Goal: Task Accomplishment & Management: Use online tool/utility

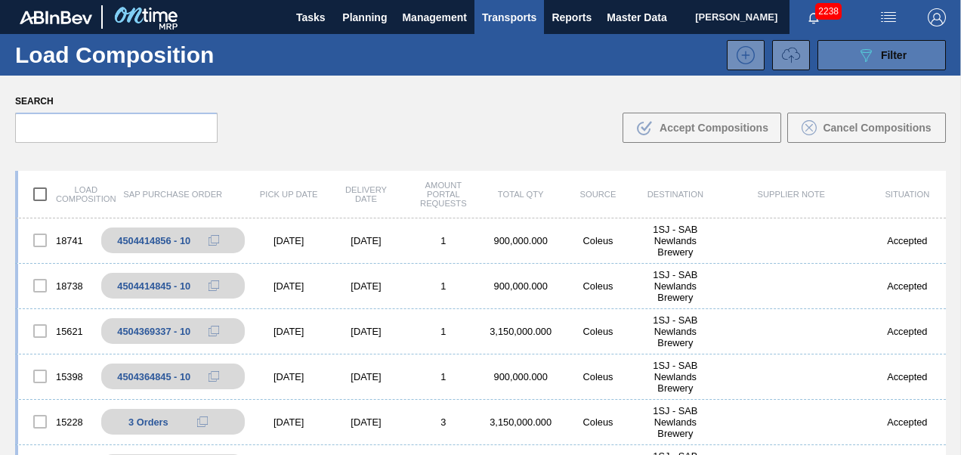
click at [862, 43] on button "089F7B8B-B2A5-4AFE-B5C0-19BA573D28AC Filter" at bounding box center [882, 55] width 128 height 30
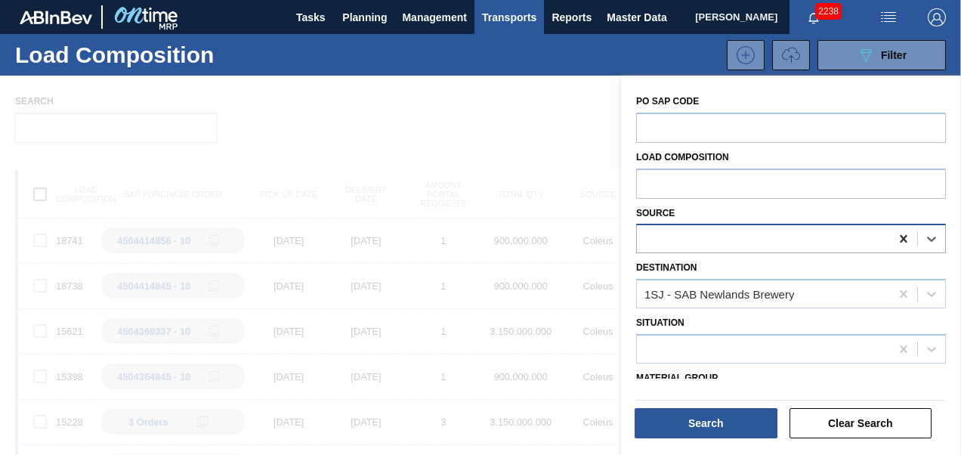
click at [901, 237] on icon at bounding box center [903, 238] width 15 height 15
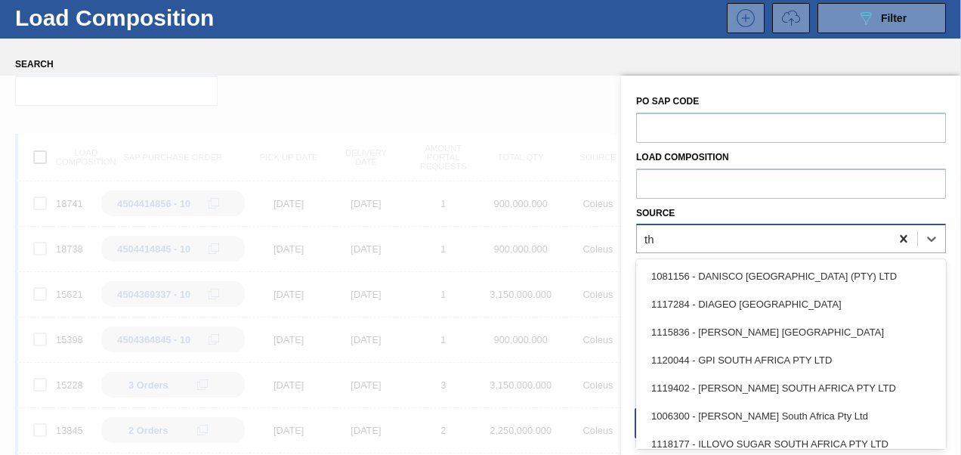
scroll to position [37, 0]
type input "thu"
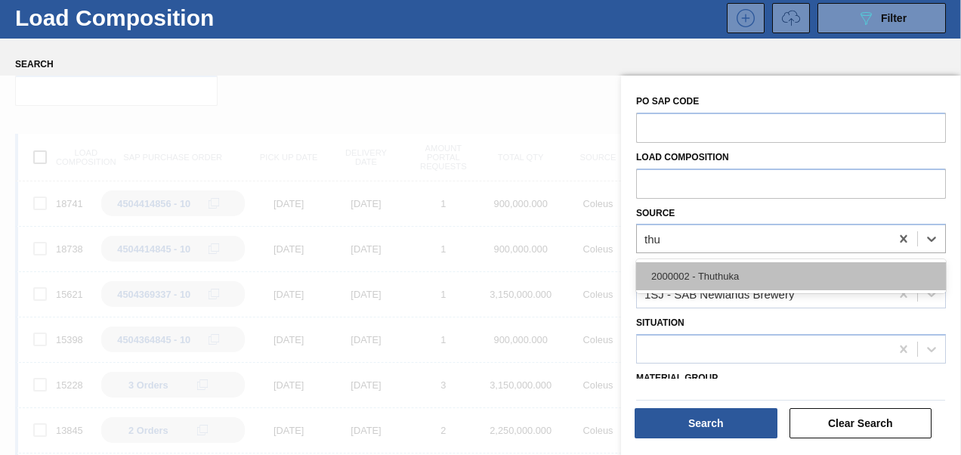
click at [796, 274] on div "2000002 - Thuthuka" at bounding box center [791, 276] width 310 height 28
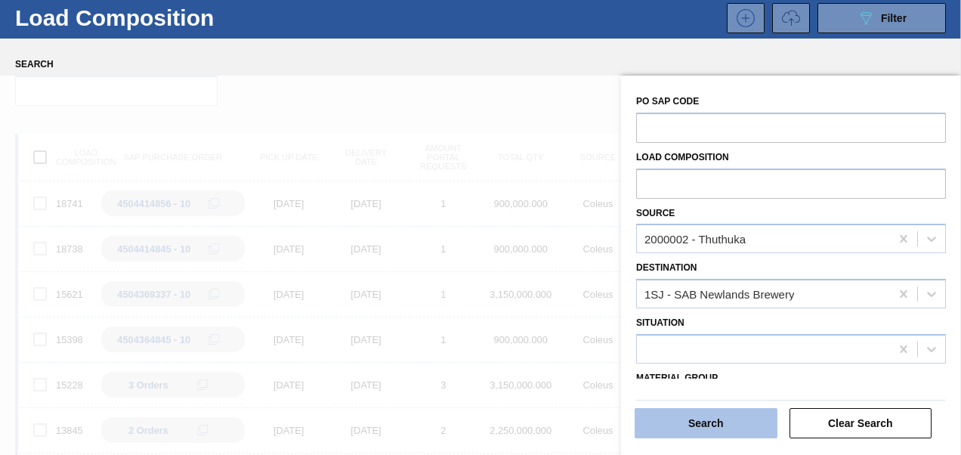
click at [686, 422] on button "Search" at bounding box center [706, 423] width 143 height 30
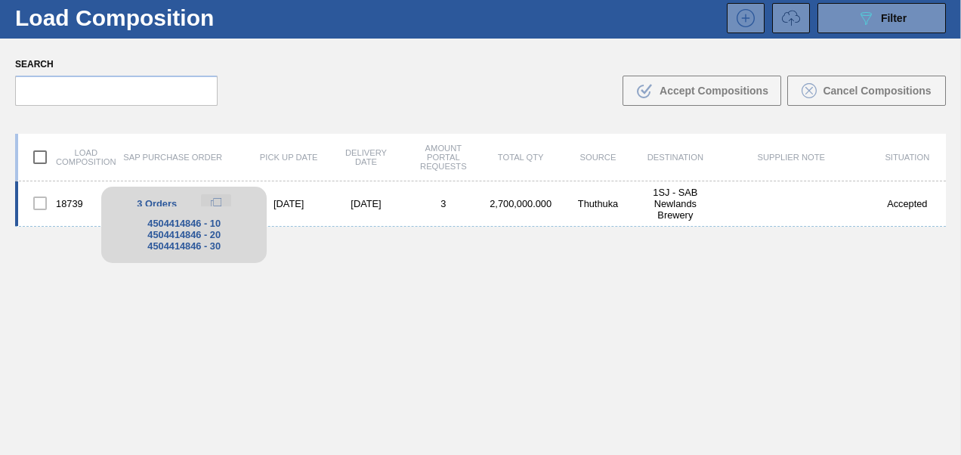
click at [218, 200] on icon at bounding box center [216, 203] width 11 height 11
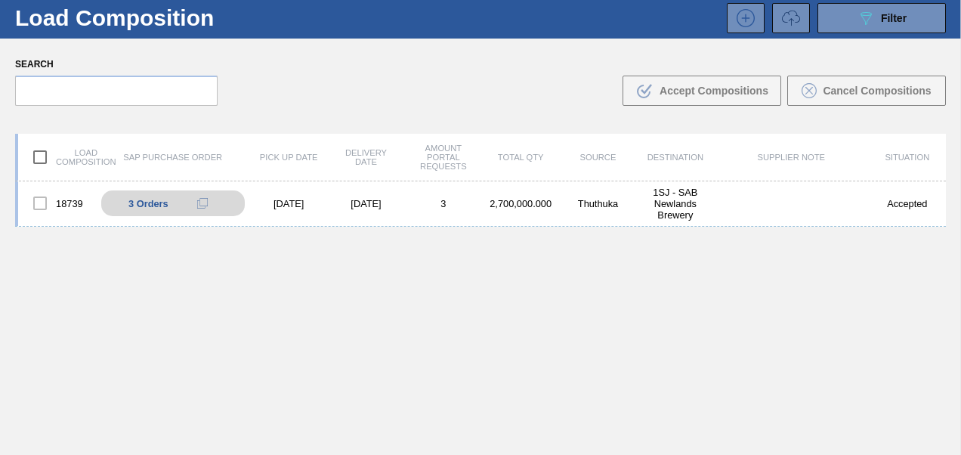
scroll to position [0, 0]
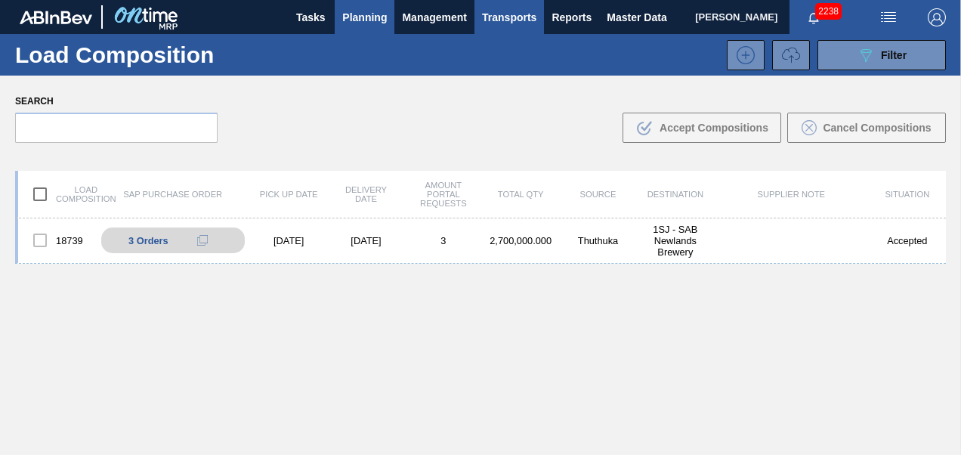
click at [354, 21] on span "Planning" at bounding box center [364, 17] width 45 height 18
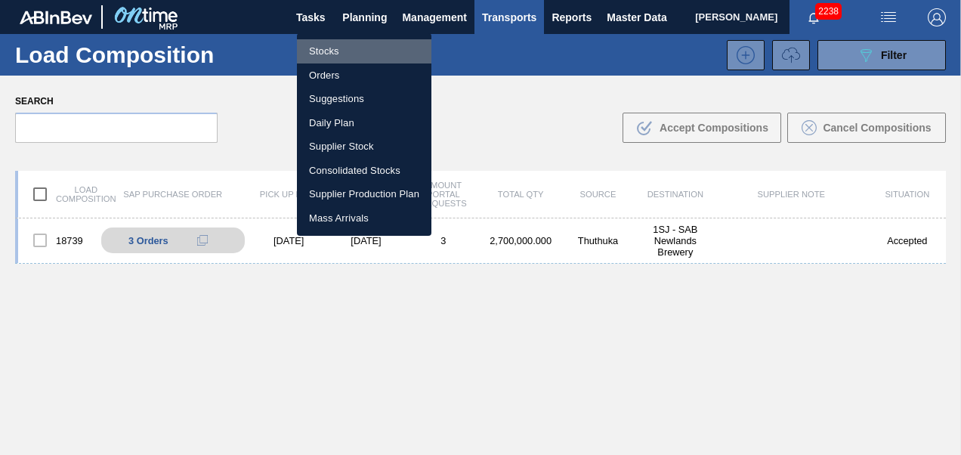
click at [333, 46] on li "Stocks" at bounding box center [364, 51] width 134 height 24
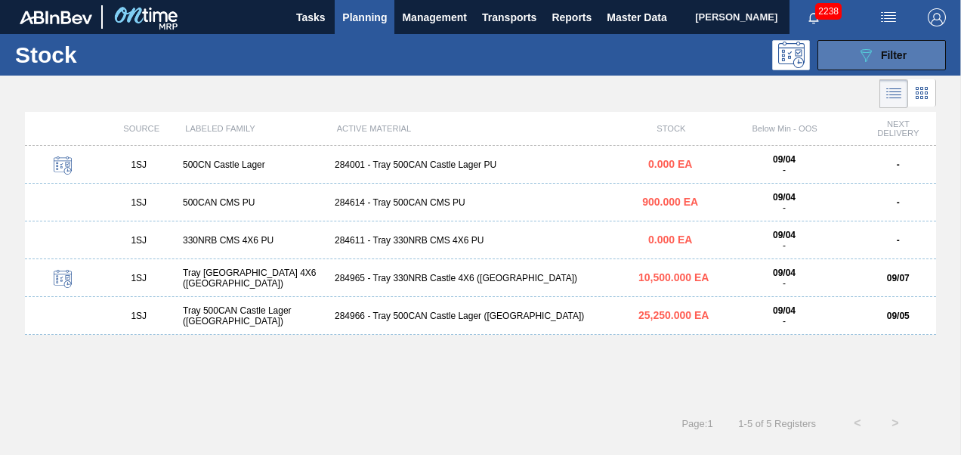
click at [887, 54] on span "Filter" at bounding box center [894, 55] width 26 height 12
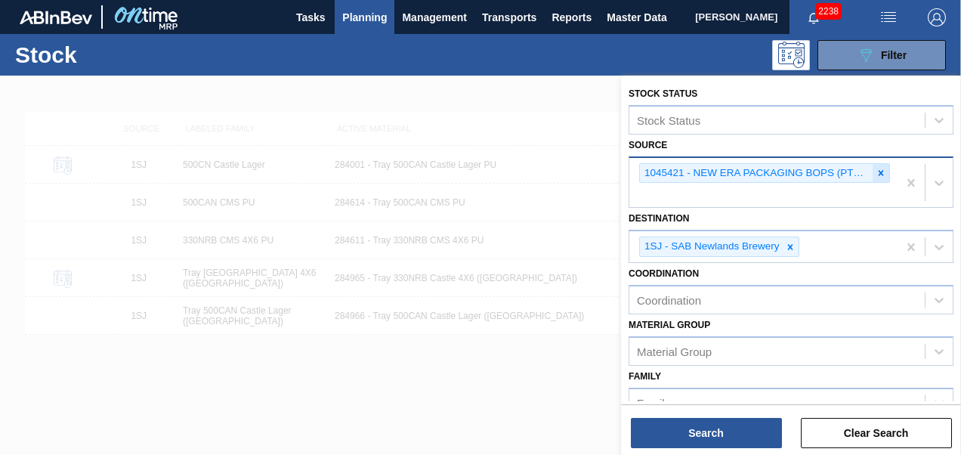
click at [886, 175] on div at bounding box center [881, 173] width 17 height 19
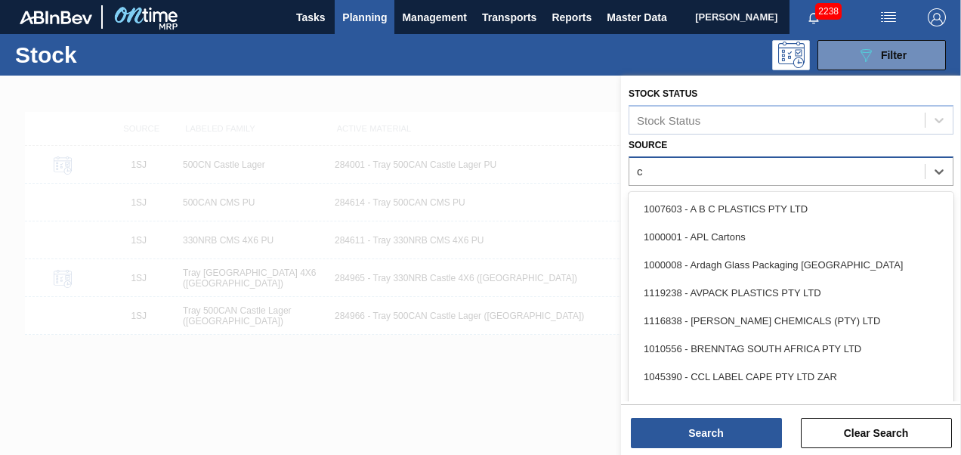
type input "cc"
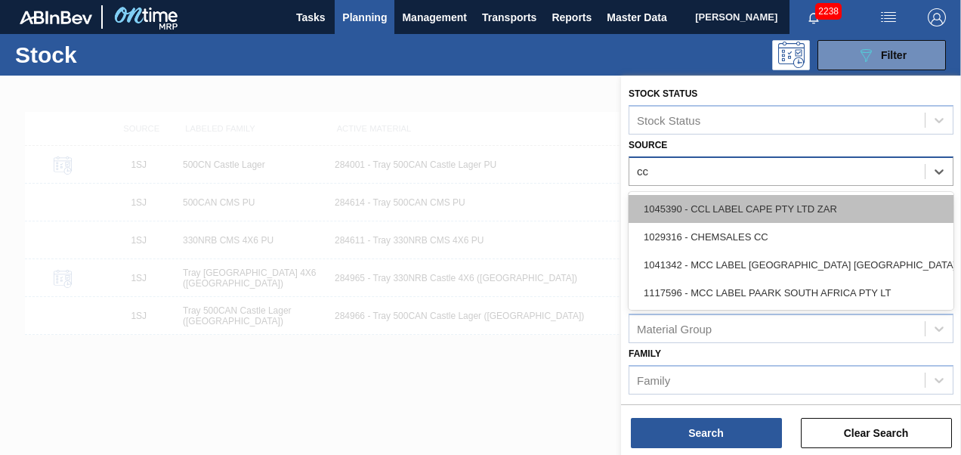
click at [798, 203] on div "1045390 - CCL LABEL CAPE PTY LTD ZAR" at bounding box center [791, 209] width 325 height 28
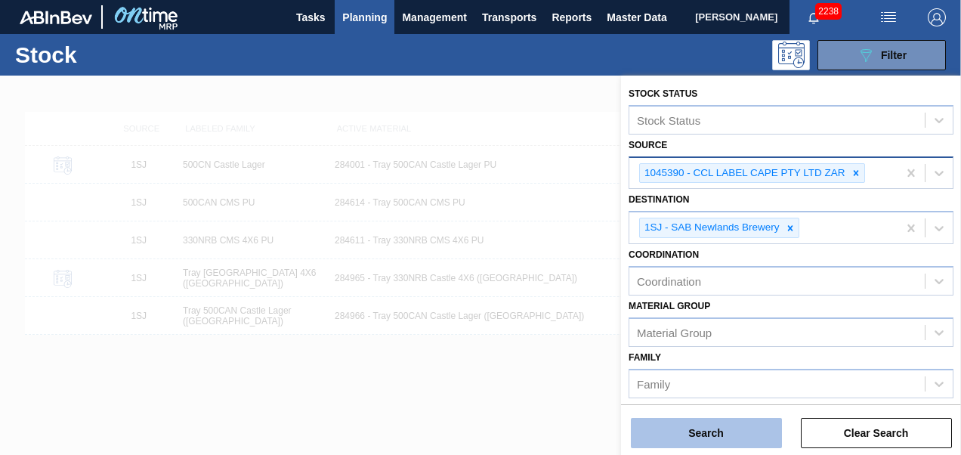
click at [734, 440] on button "Search" at bounding box center [706, 433] width 151 height 30
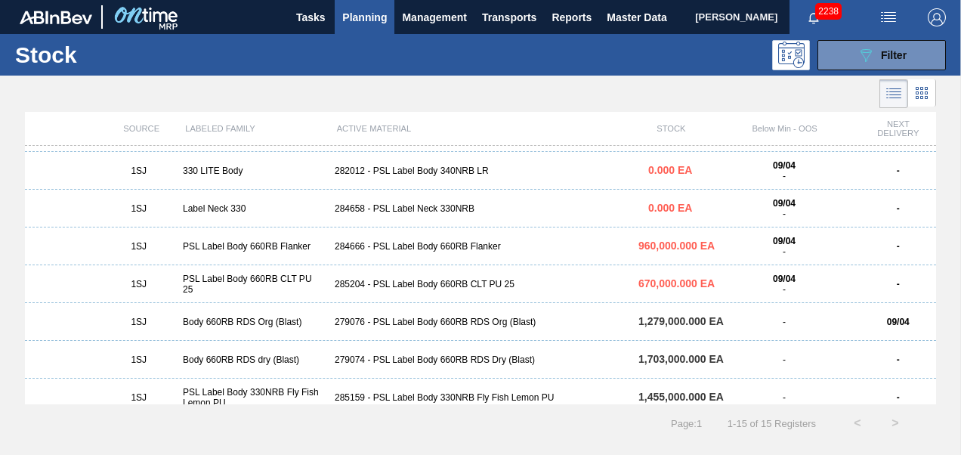
scroll to position [227, 0]
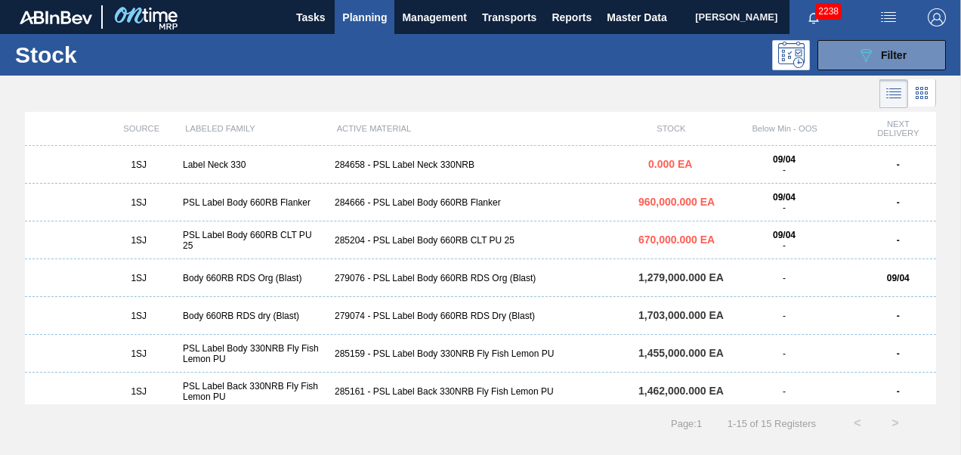
click at [439, 240] on div "285204 - PSL Label Body 660RB CLT PU 25" at bounding box center [481, 240] width 304 height 11
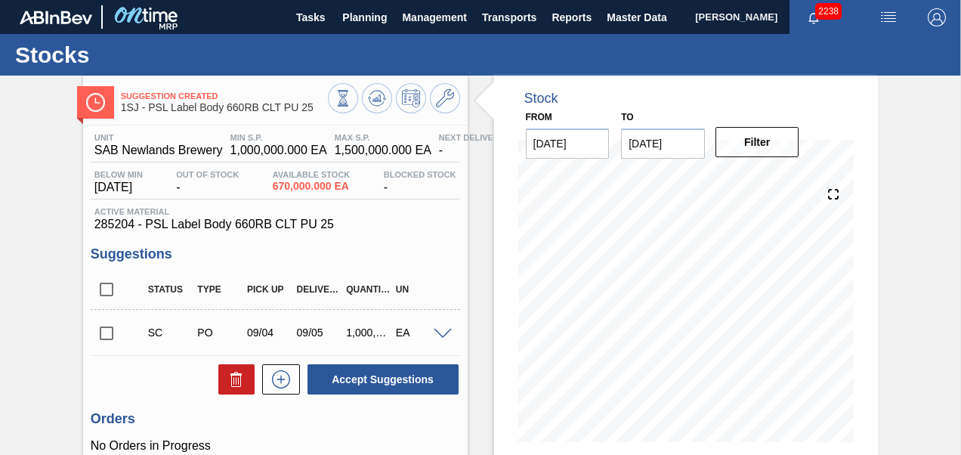
click at [438, 332] on span at bounding box center [443, 334] width 18 height 11
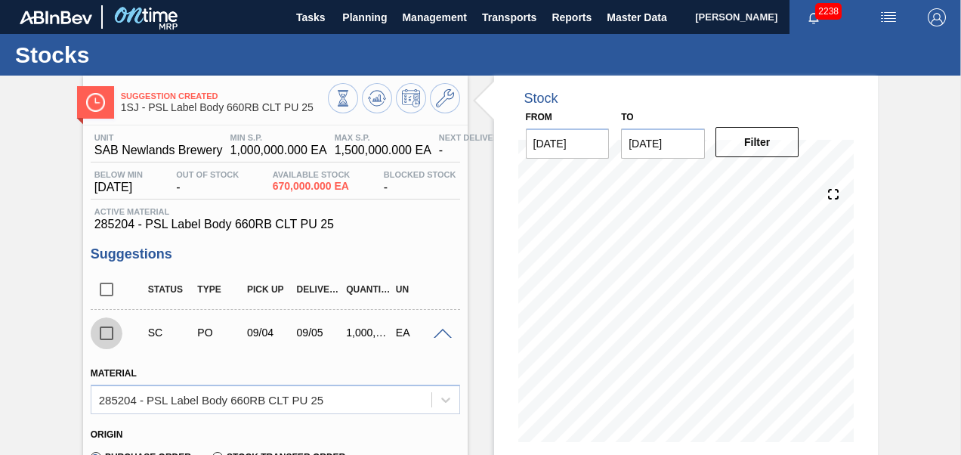
click at [105, 335] on input "checkbox" at bounding box center [107, 333] width 32 height 32
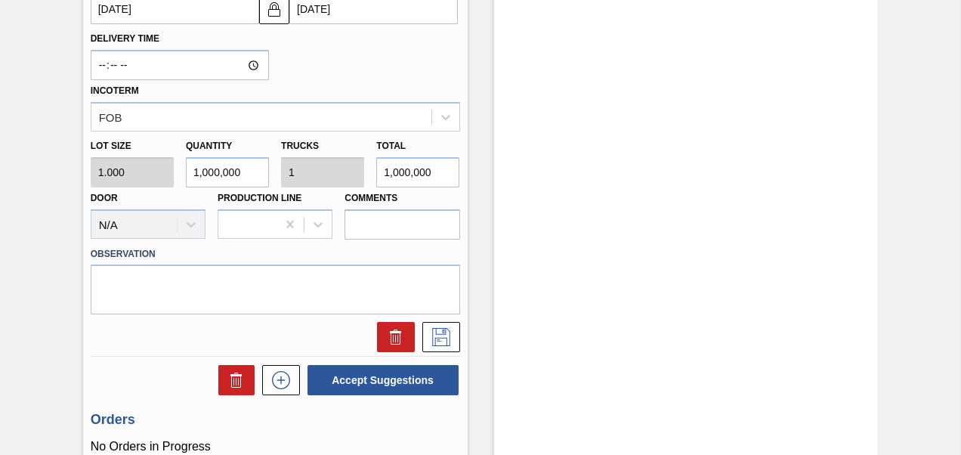
scroll to position [700, 0]
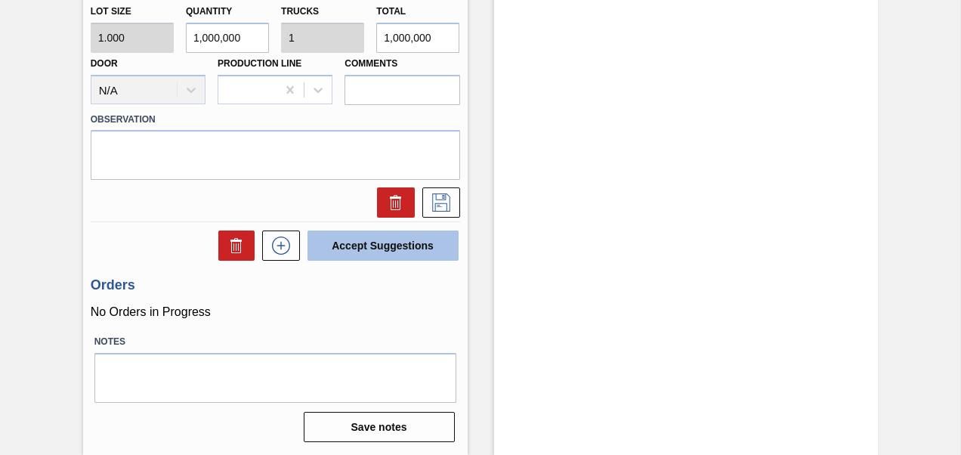
click at [385, 256] on button "Accept Suggestions" at bounding box center [383, 245] width 151 height 30
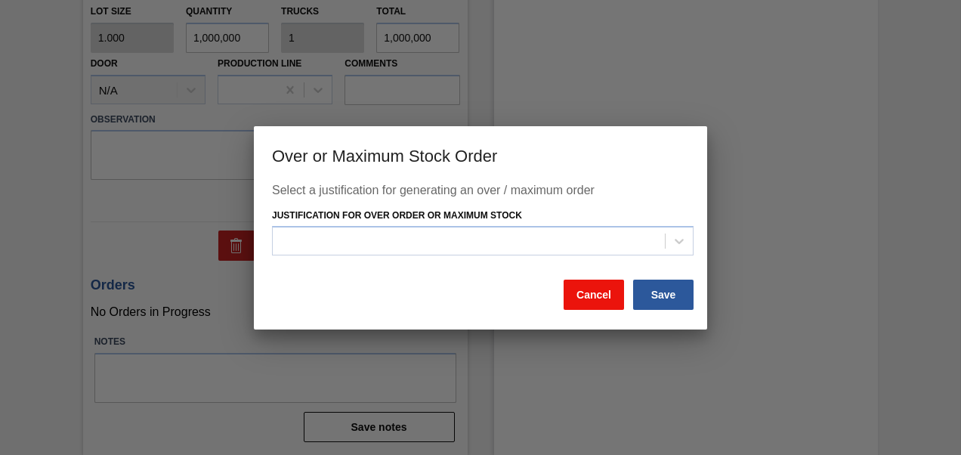
click at [594, 297] on button "Cancel" at bounding box center [594, 295] width 60 height 30
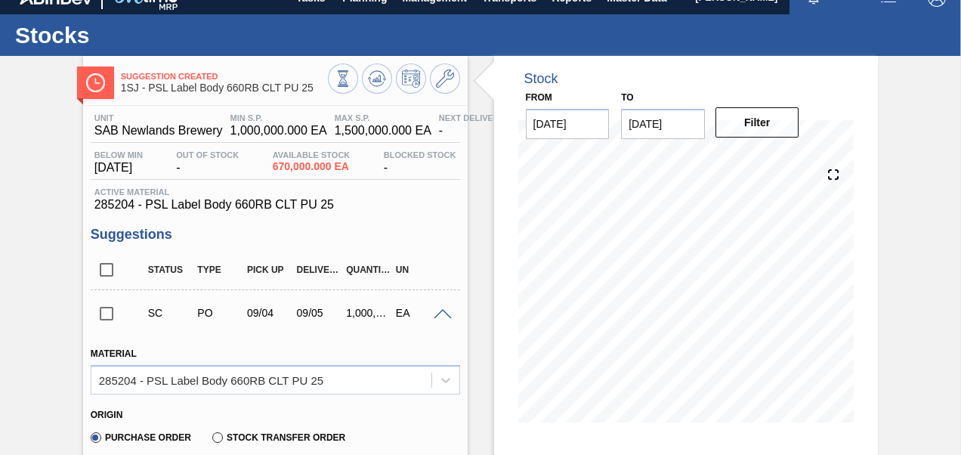
scroll to position [0, 0]
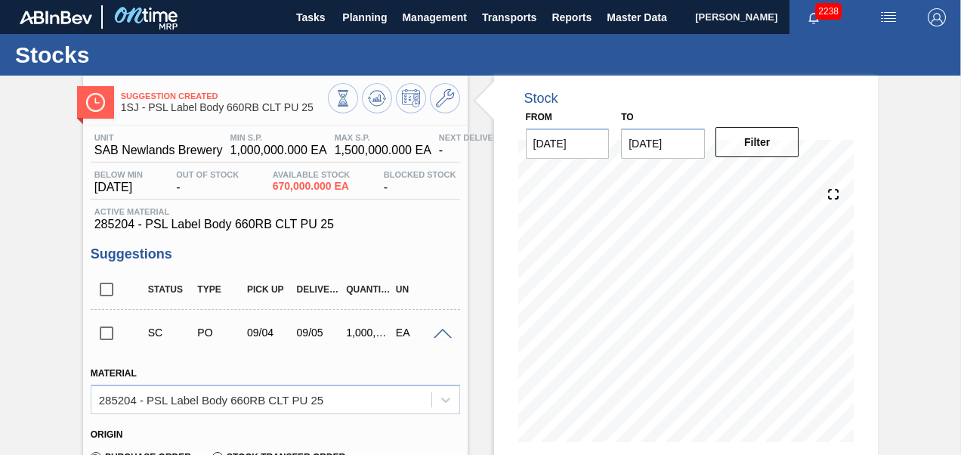
click at [103, 335] on input "checkbox" at bounding box center [107, 333] width 32 height 32
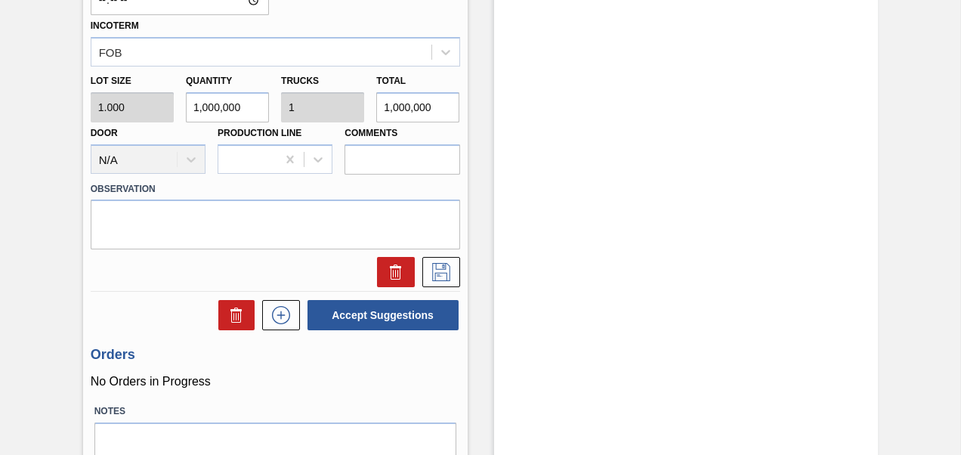
scroll to position [700, 0]
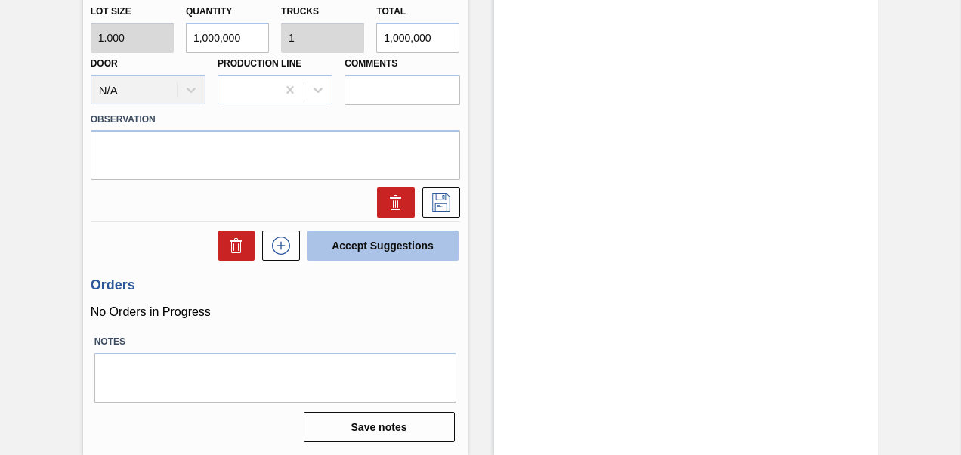
click at [381, 257] on button "Accept Suggestions" at bounding box center [383, 245] width 151 height 30
checkbox input "false"
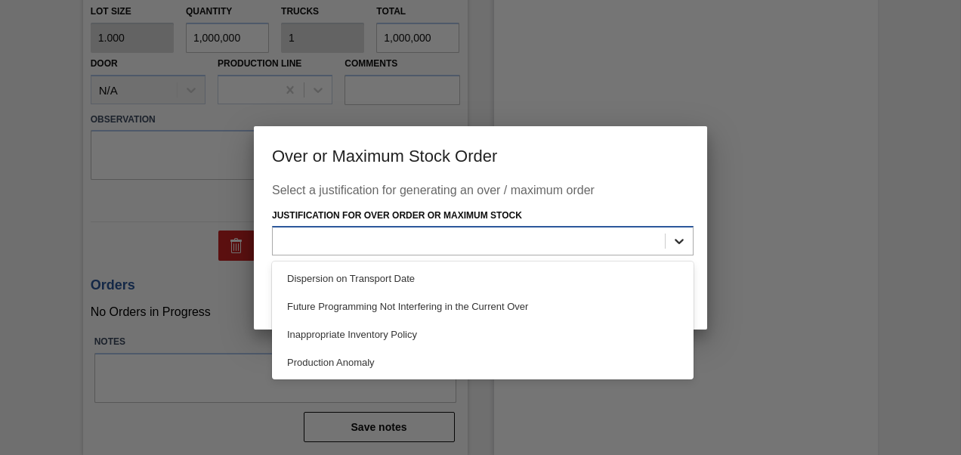
click at [682, 248] on icon at bounding box center [679, 240] width 15 height 15
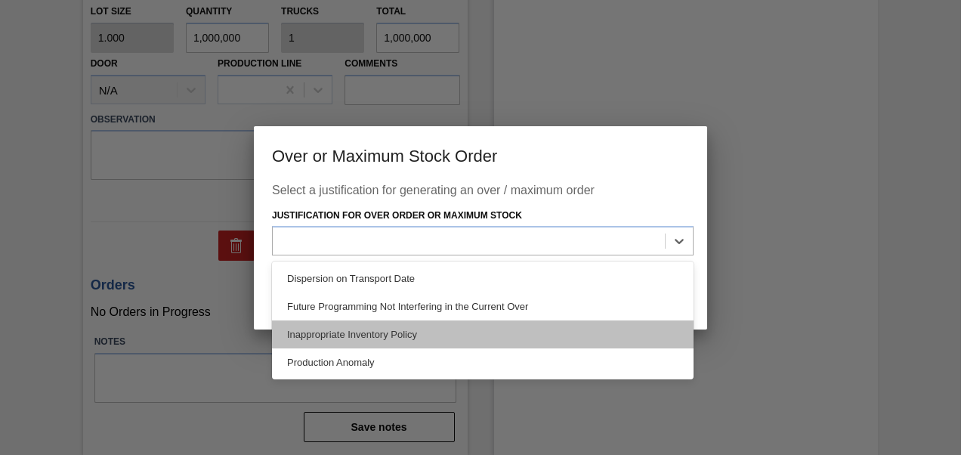
click at [407, 340] on div "Inappropriate Inventory Policy" at bounding box center [483, 334] width 422 height 28
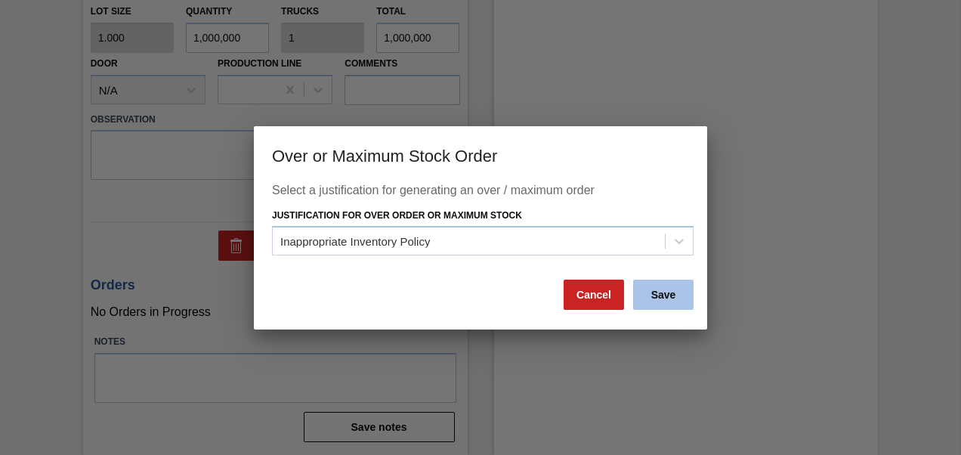
click at [661, 298] on button "Save" at bounding box center [663, 295] width 60 height 30
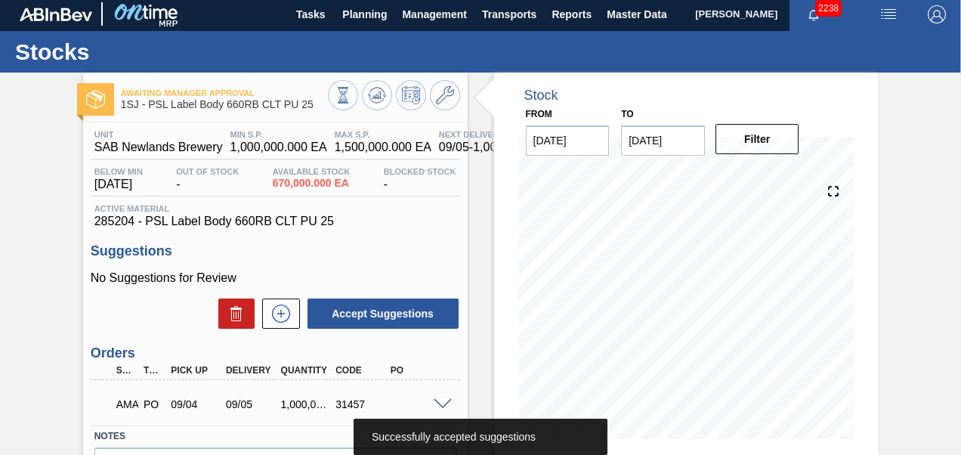
scroll to position [0, 0]
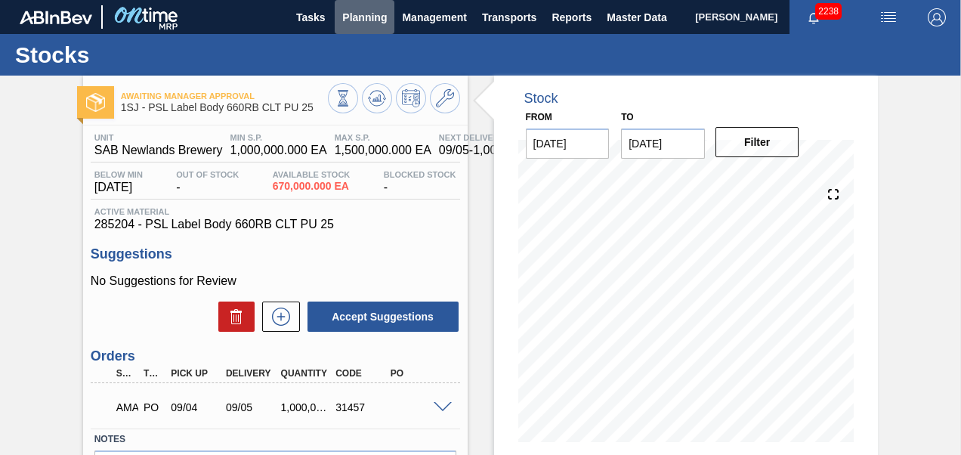
drag, startPoint x: 359, startPoint y: 11, endPoint x: 365, endPoint y: 36, distance: 25.7
click at [360, 12] on span "Planning" at bounding box center [364, 17] width 45 height 18
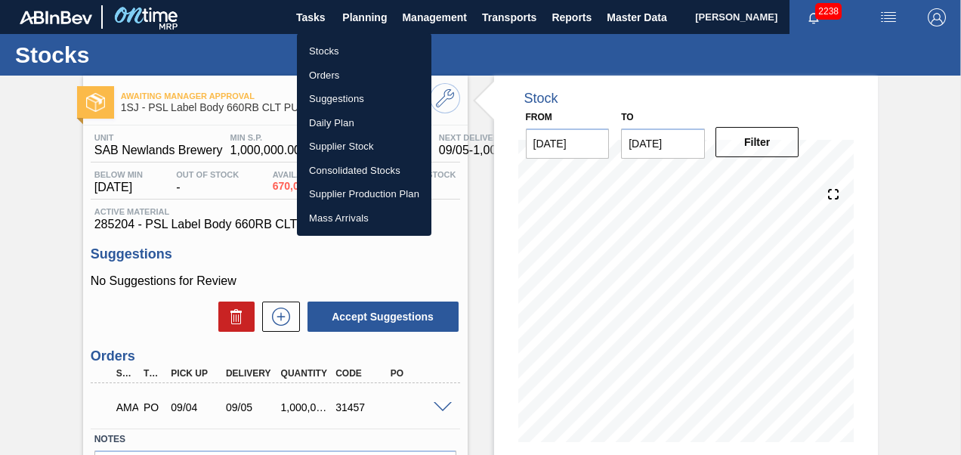
click at [320, 71] on li "Orders" at bounding box center [364, 75] width 134 height 24
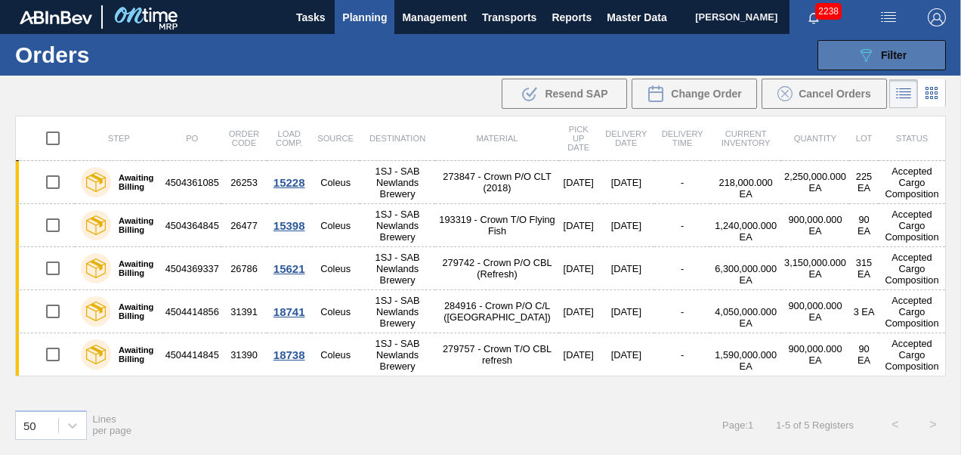
click at [874, 51] on icon "089F7B8B-B2A5-4AFE-B5C0-19BA573D28AC" at bounding box center [866, 55] width 18 height 18
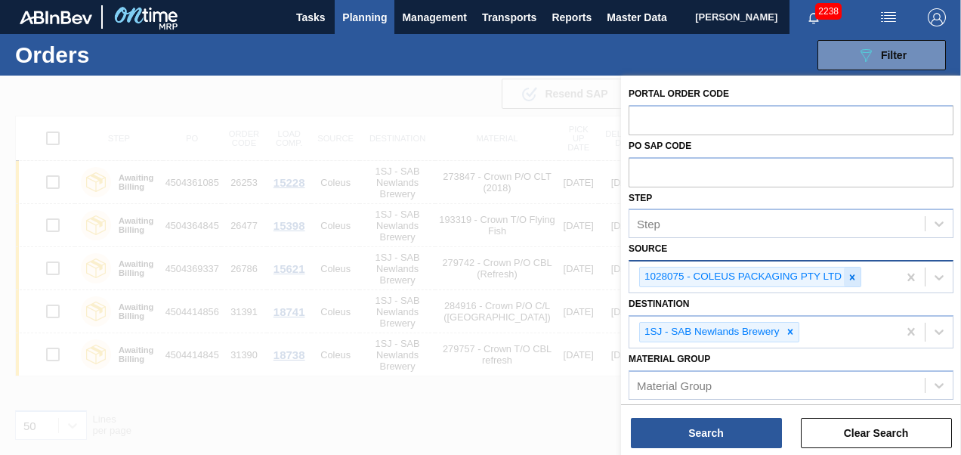
click at [852, 273] on icon at bounding box center [852, 277] width 11 height 11
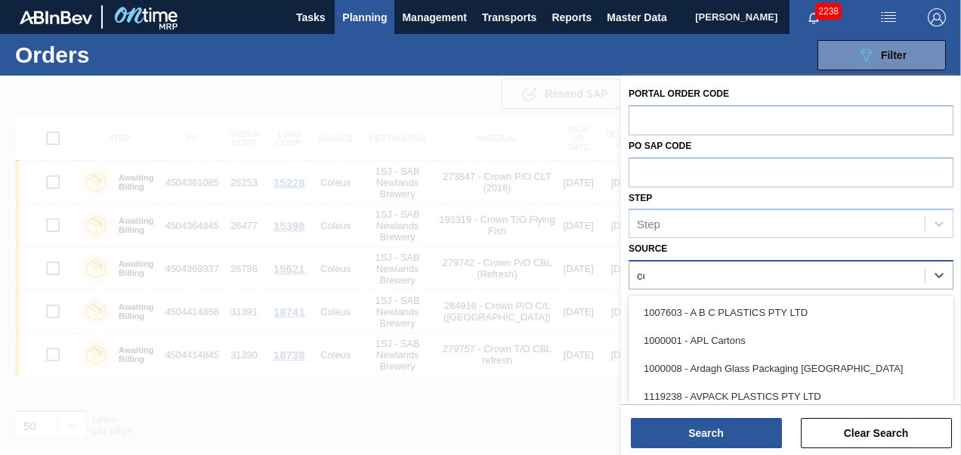
type input "ccl"
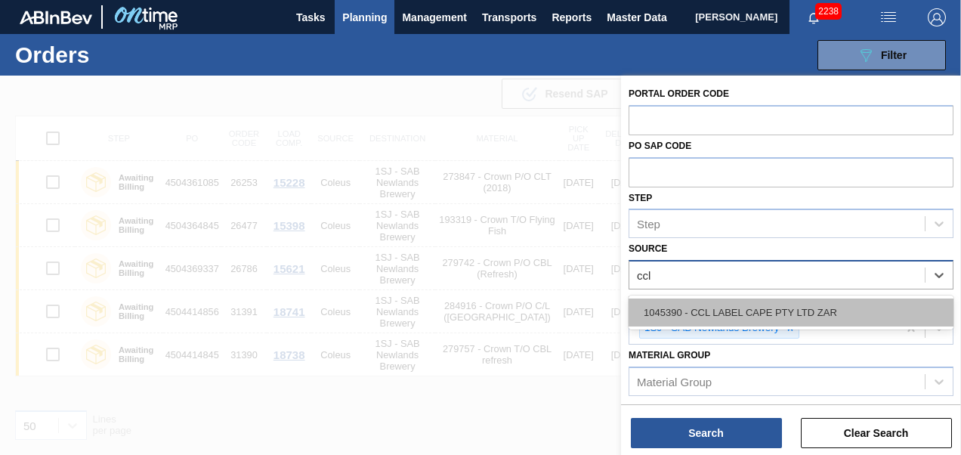
click at [663, 317] on div "1045390 - CCL LABEL CAPE PTY LTD ZAR" at bounding box center [791, 312] width 325 height 28
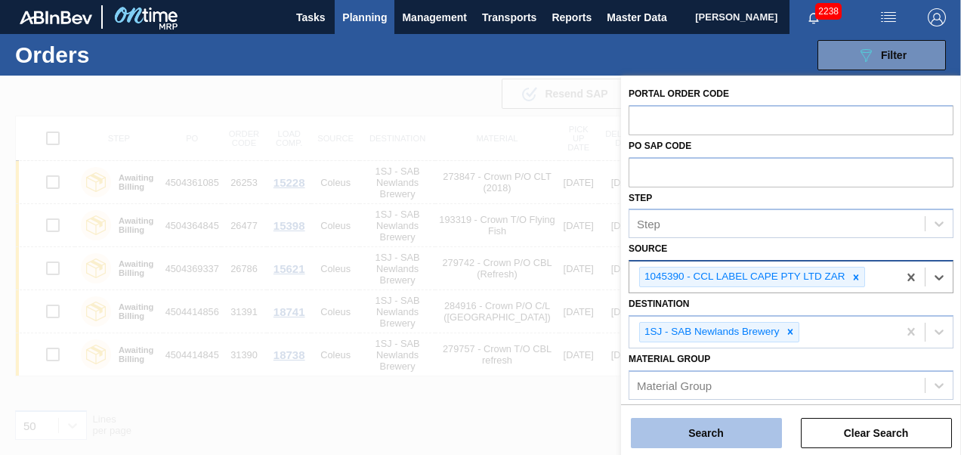
click at [736, 425] on button "Search" at bounding box center [706, 433] width 151 height 30
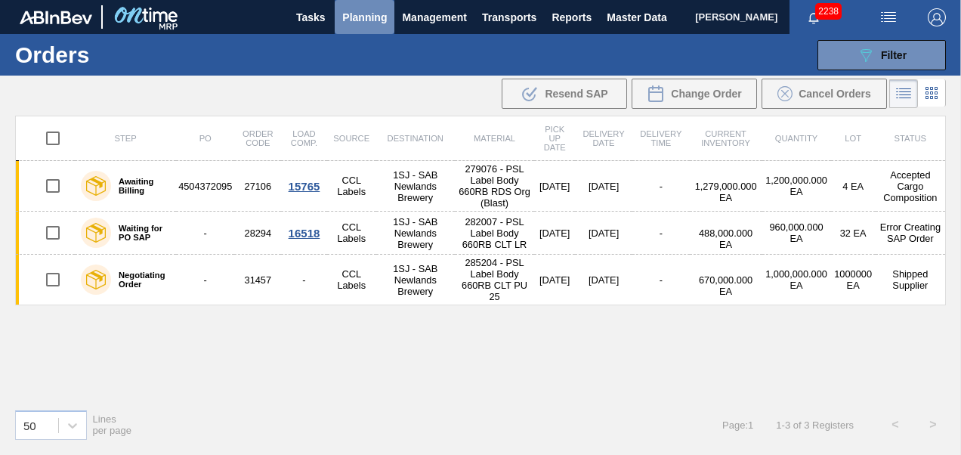
click at [368, 13] on span "Planning" at bounding box center [364, 17] width 45 height 18
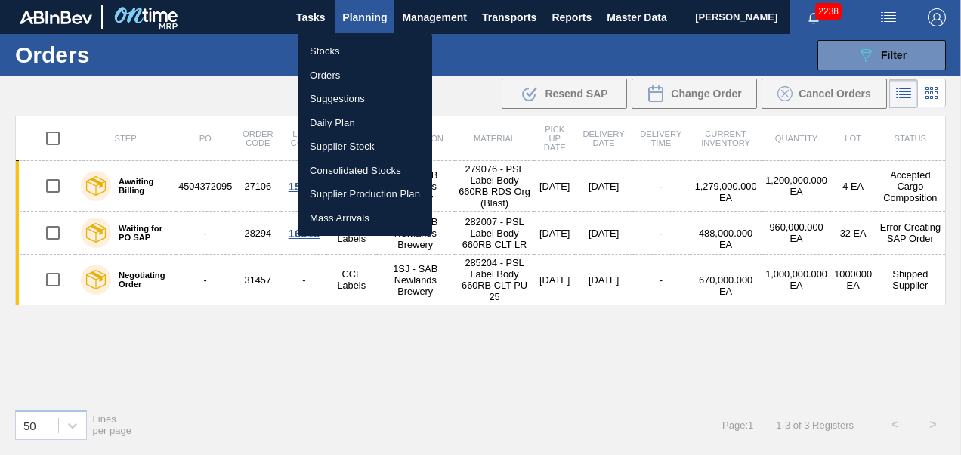
click at [331, 45] on li "Stocks" at bounding box center [365, 51] width 134 height 24
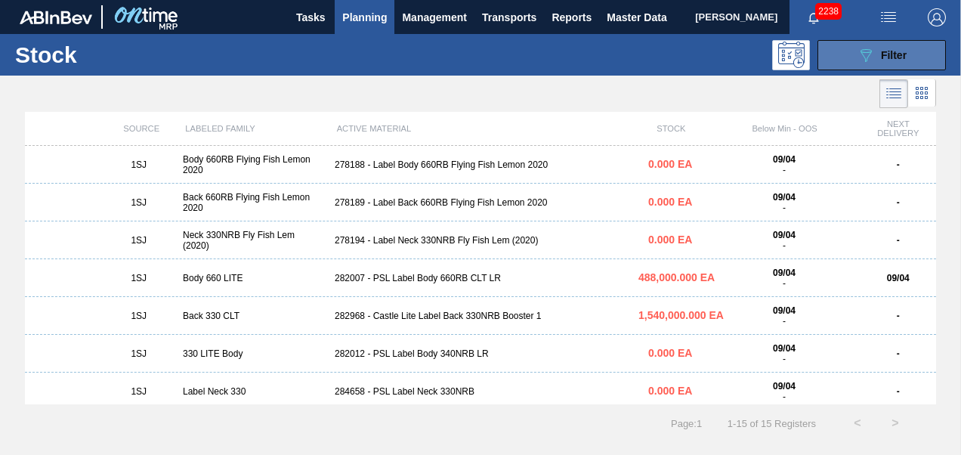
click at [877, 60] on div "089F7B8B-B2A5-4AFE-B5C0-19BA573D28AC Filter" at bounding box center [882, 55] width 50 height 18
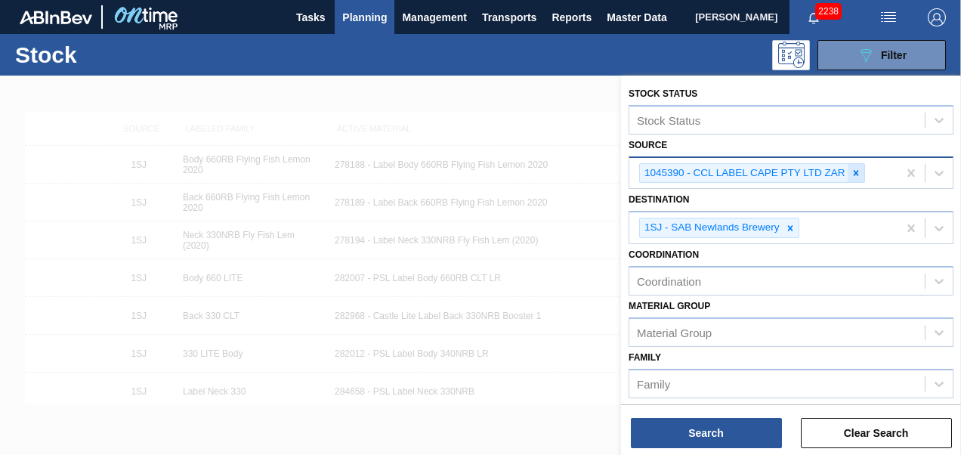
click at [855, 172] on icon at bounding box center [855, 172] width 5 height 5
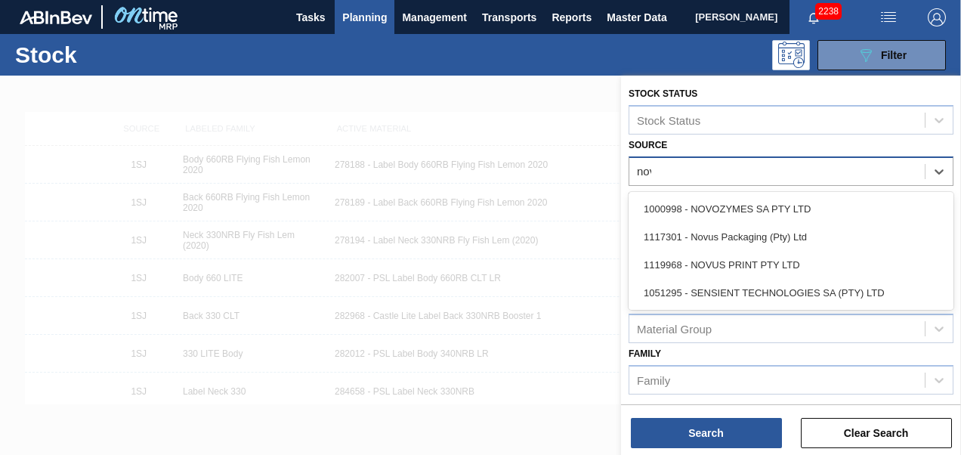
type input "novu"
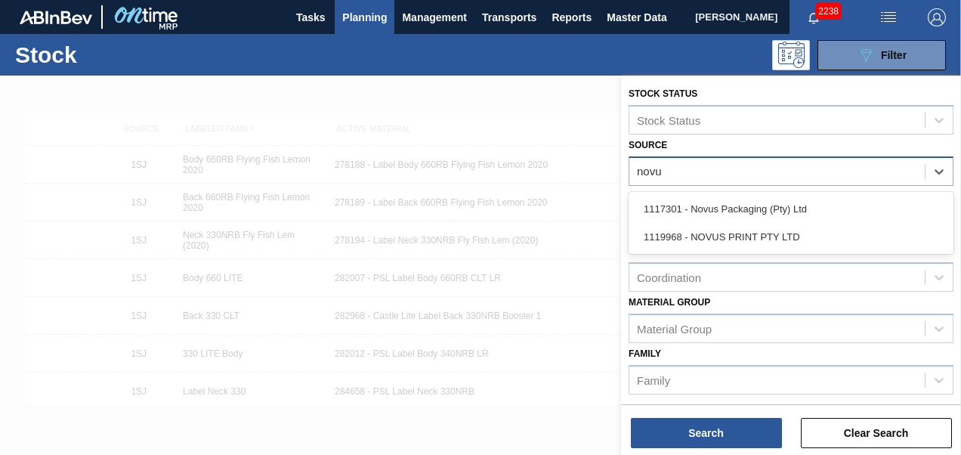
click at [780, 233] on div "1119968 - NOVUS PRINT PTY LTD" at bounding box center [791, 237] width 325 height 28
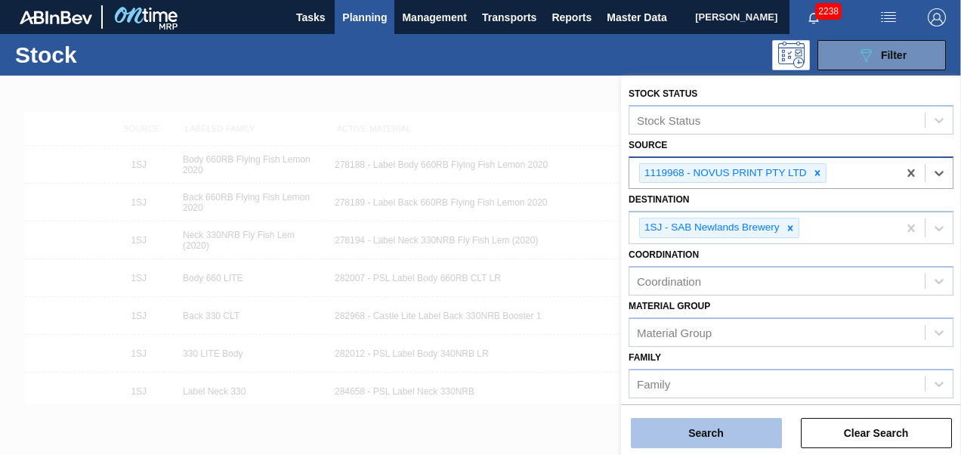
click at [721, 438] on button "Search" at bounding box center [706, 433] width 151 height 30
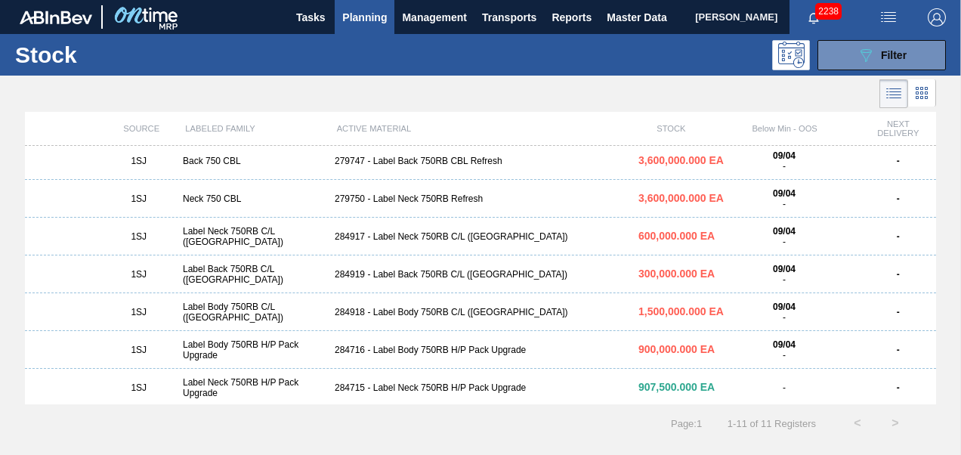
scroll to position [76, 0]
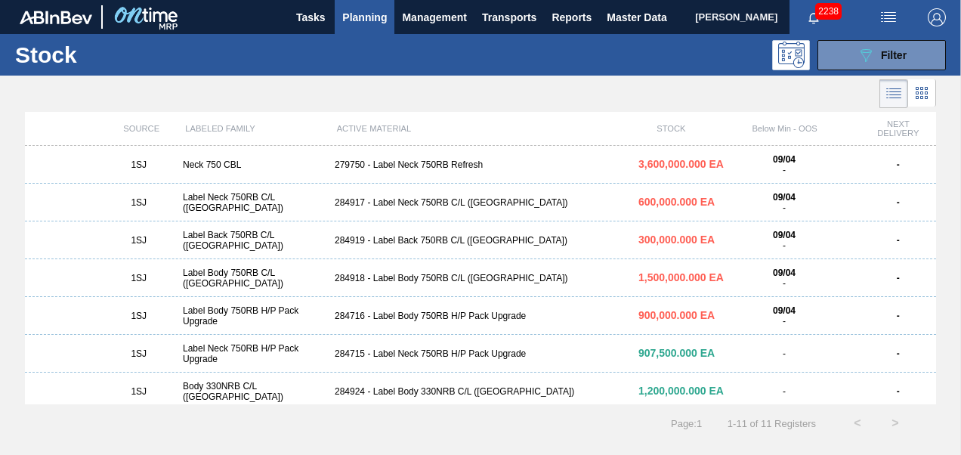
click at [400, 276] on div "284918 - Label Body 750RB C/L ([GEOGRAPHIC_DATA])" at bounding box center [481, 278] width 304 height 11
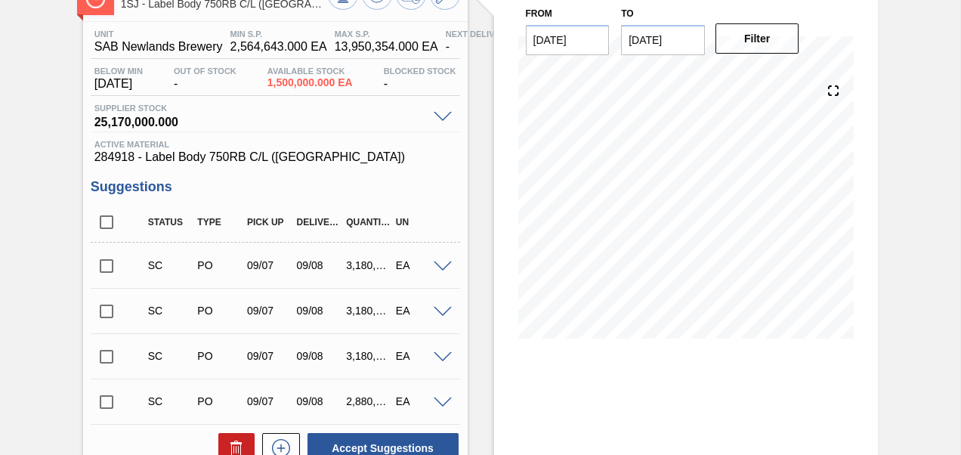
scroll to position [151, 0]
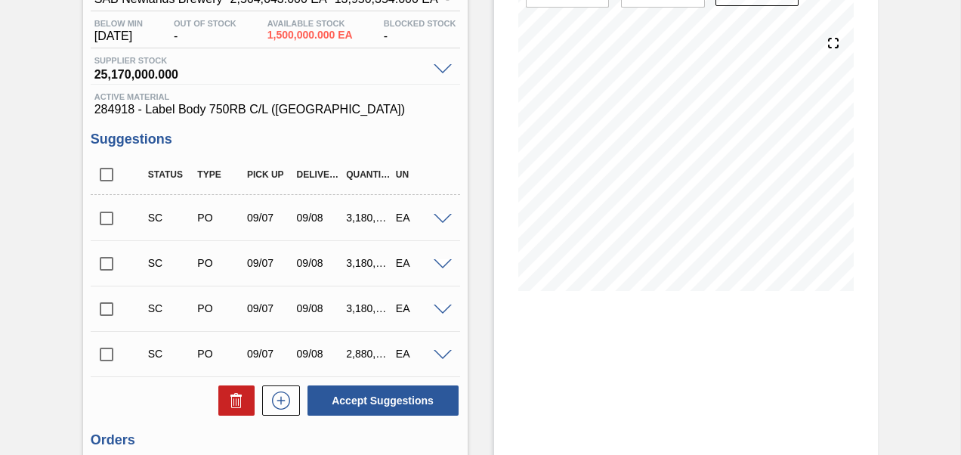
click at [108, 217] on input "checkbox" at bounding box center [107, 219] width 32 height 32
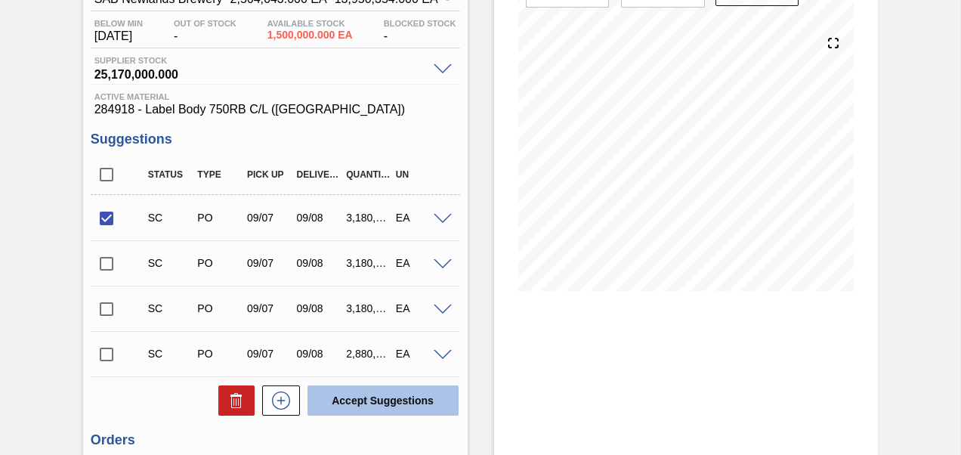
click at [381, 399] on button "Accept Suggestions" at bounding box center [383, 400] width 151 height 30
checkbox input "false"
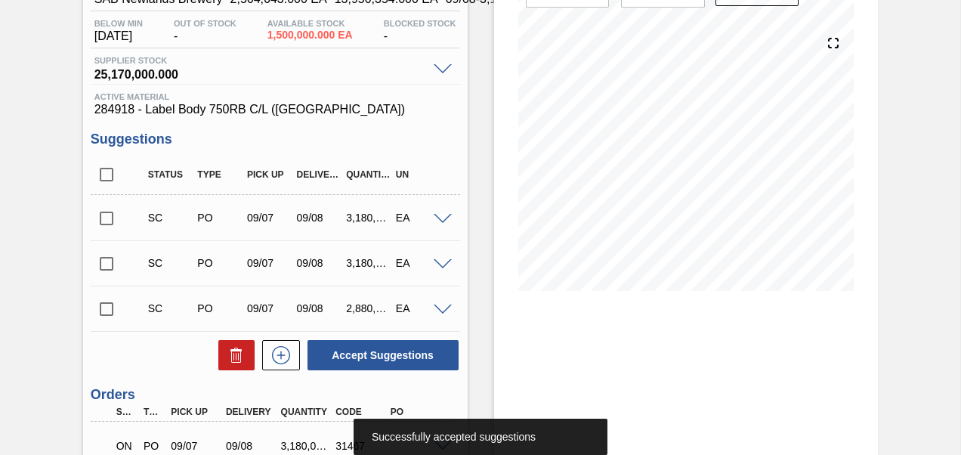
scroll to position [0, 0]
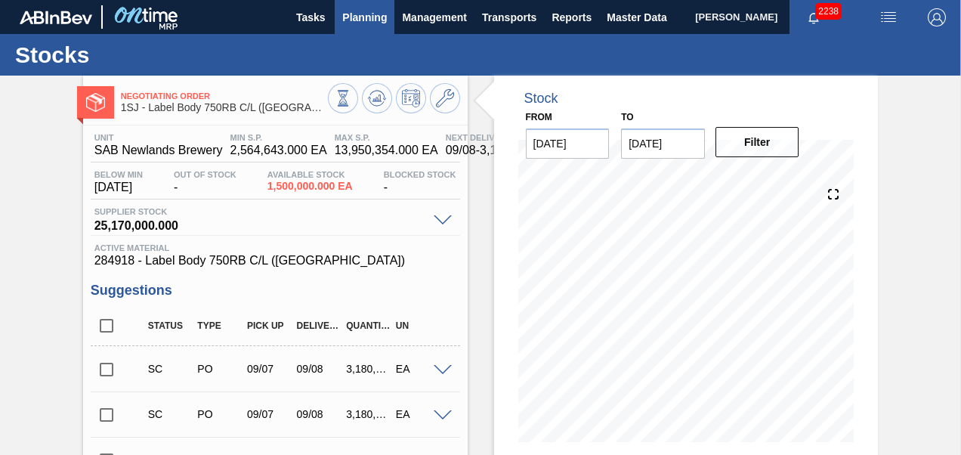
click at [351, 19] on span "Planning" at bounding box center [364, 17] width 45 height 18
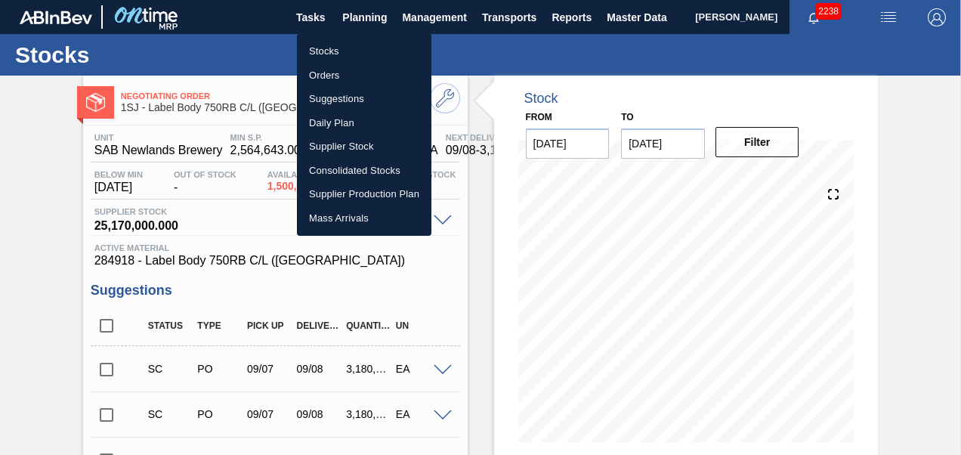
click at [329, 50] on li "Stocks" at bounding box center [364, 51] width 134 height 24
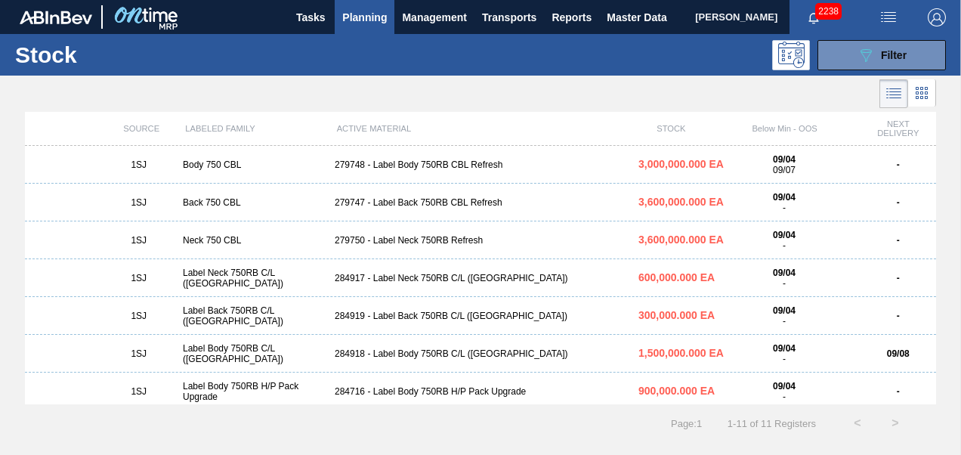
click at [391, 317] on div "284919 - Label Back 750RB C/L ([GEOGRAPHIC_DATA])" at bounding box center [481, 316] width 304 height 11
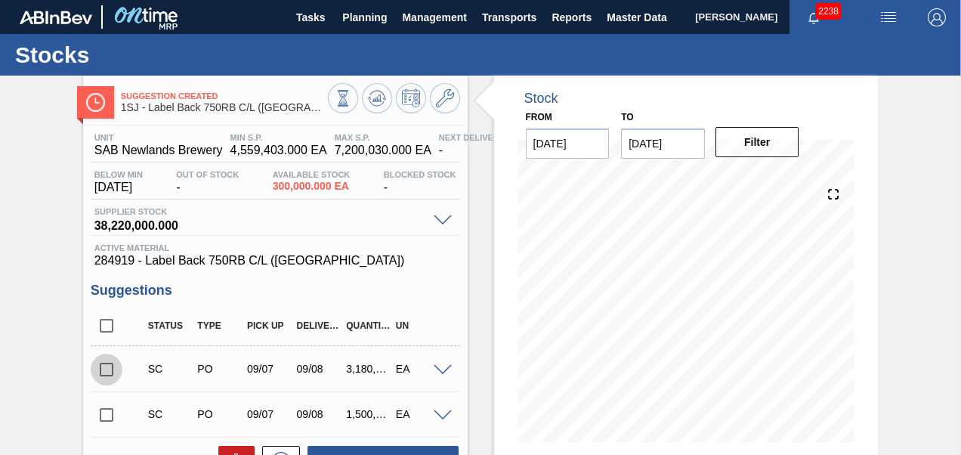
drag, startPoint x: 94, startPoint y: 379, endPoint x: 103, endPoint y: 376, distance: 9.3
click at [99, 378] on input "checkbox" at bounding box center [107, 370] width 32 height 32
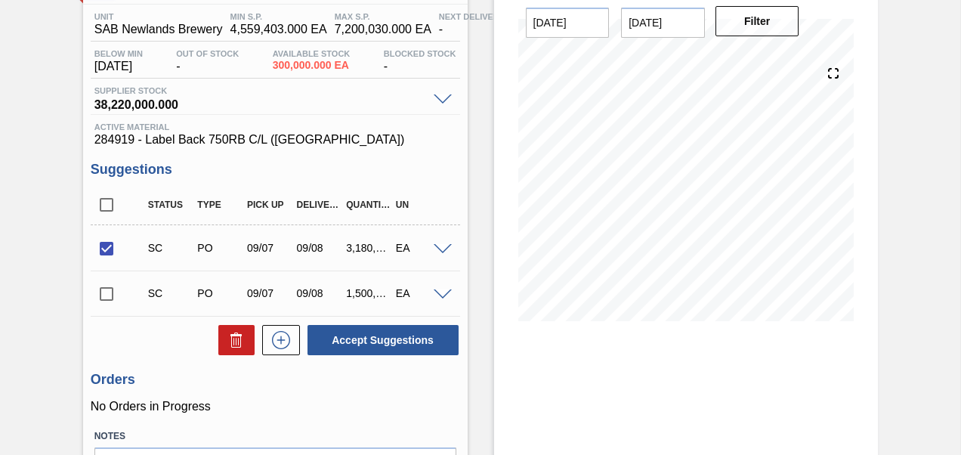
scroll to position [217, 0]
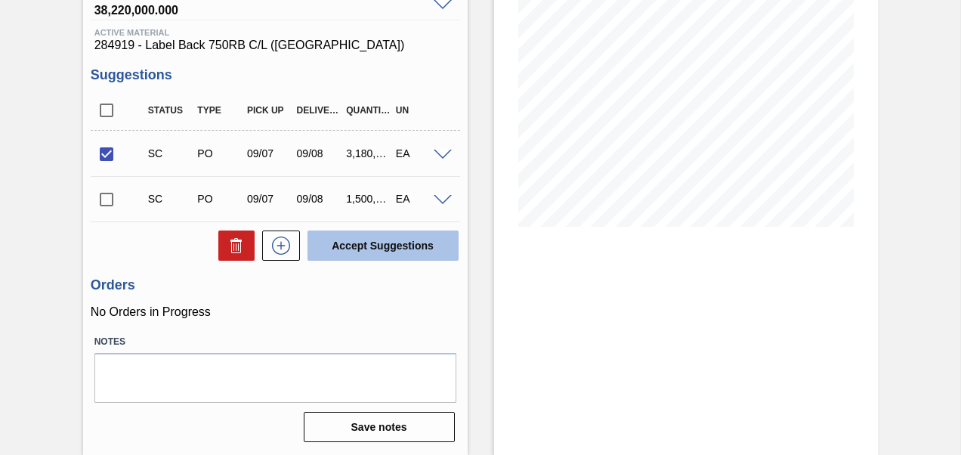
click at [357, 247] on button "Accept Suggestions" at bounding box center [383, 245] width 151 height 30
checkbox input "false"
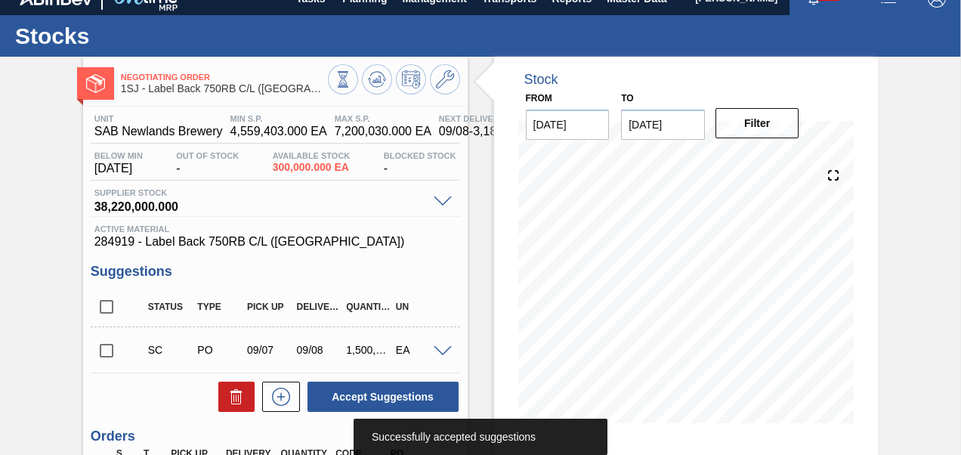
scroll to position [0, 0]
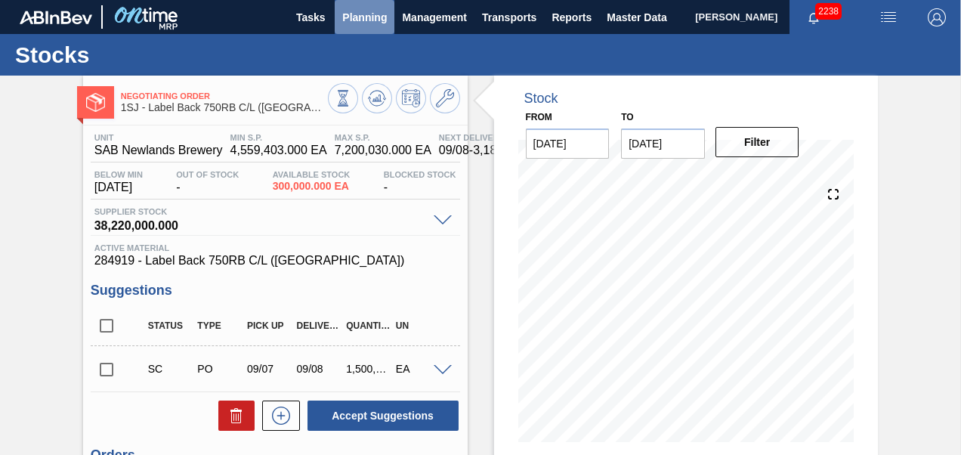
click at [358, 14] on span "Planning" at bounding box center [364, 17] width 45 height 18
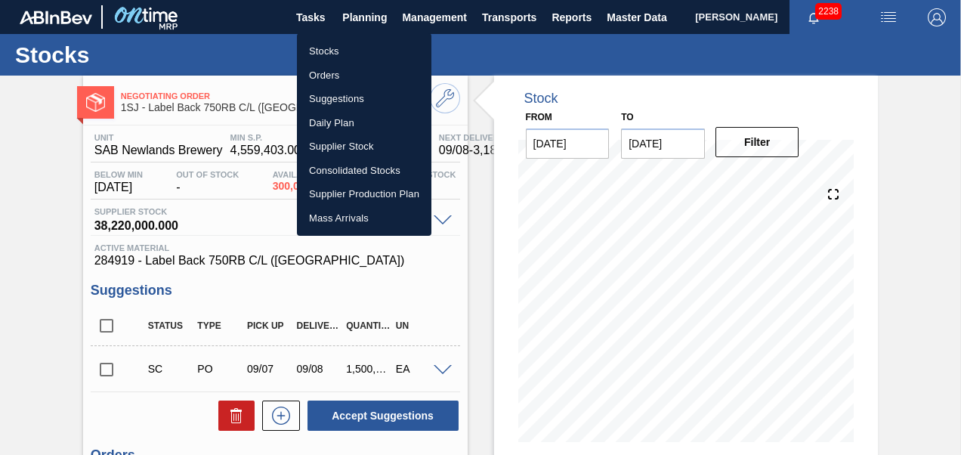
click at [342, 49] on li "Stocks" at bounding box center [364, 51] width 134 height 24
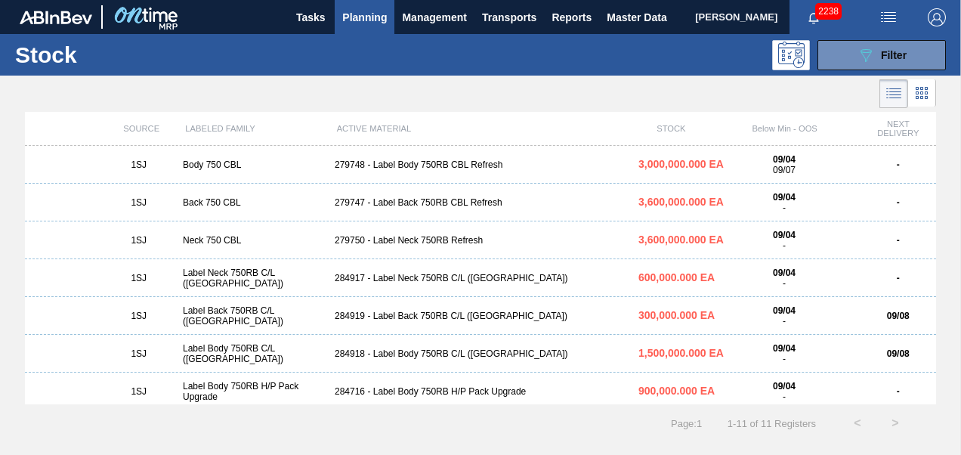
click at [398, 283] on div "284917 - Label Neck 750RB C/L ([GEOGRAPHIC_DATA])" at bounding box center [481, 278] width 304 height 11
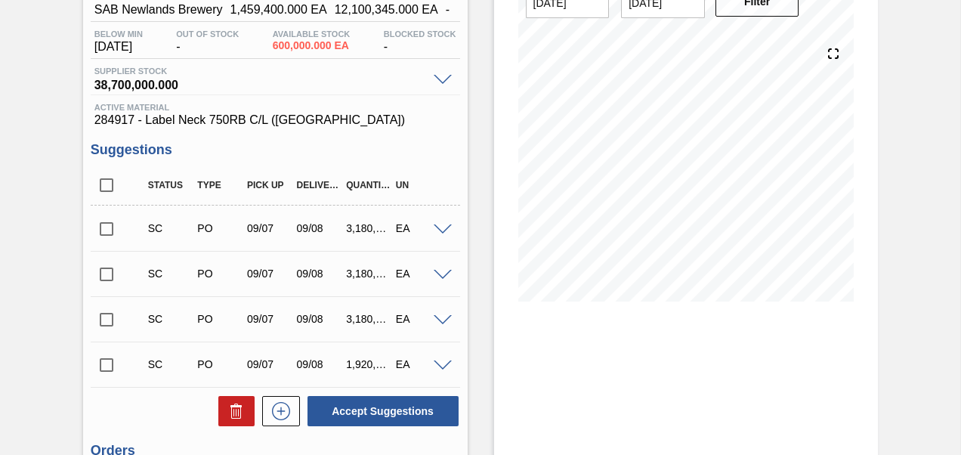
scroll to position [227, 0]
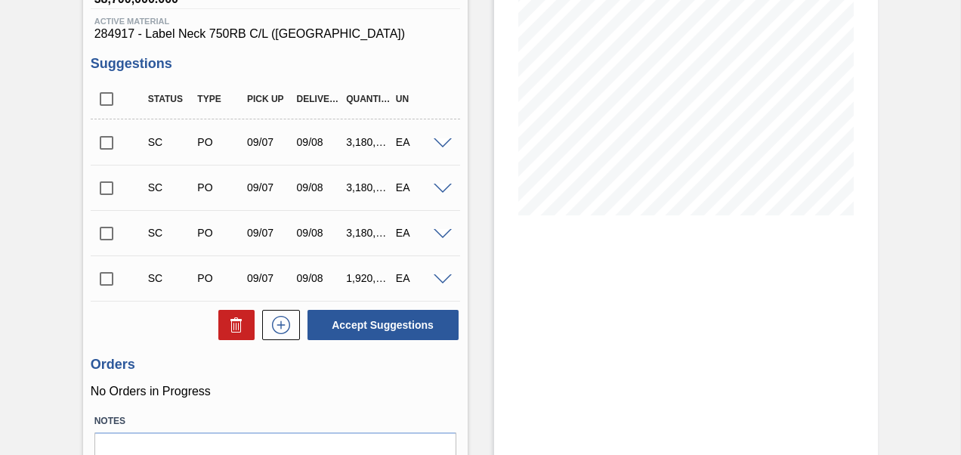
click at [104, 138] on input "checkbox" at bounding box center [107, 143] width 32 height 32
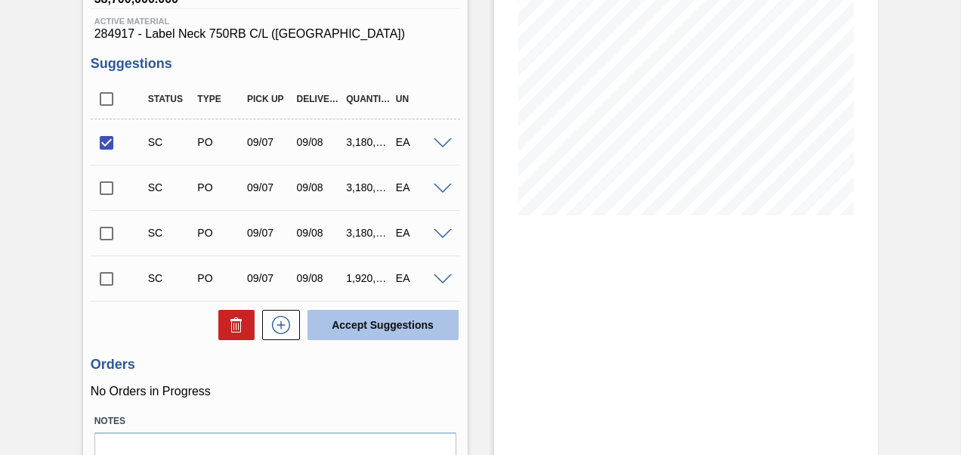
click at [338, 314] on button "Accept Suggestions" at bounding box center [383, 325] width 151 height 30
checkbox input "false"
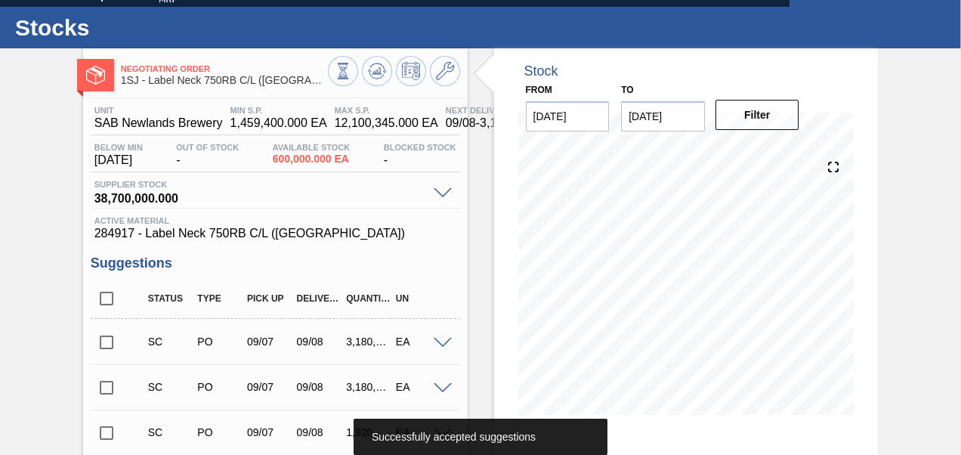
scroll to position [0, 0]
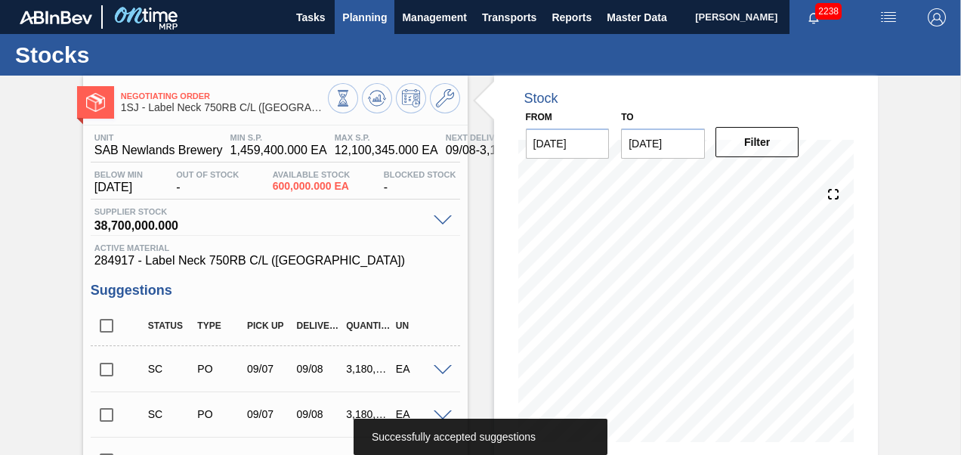
click at [344, 9] on span "Planning" at bounding box center [364, 17] width 45 height 18
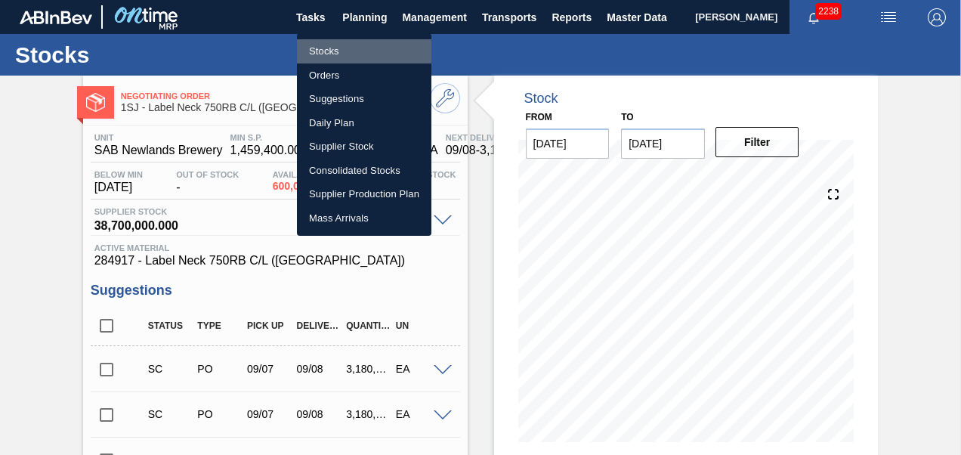
click at [330, 48] on li "Stocks" at bounding box center [364, 51] width 134 height 24
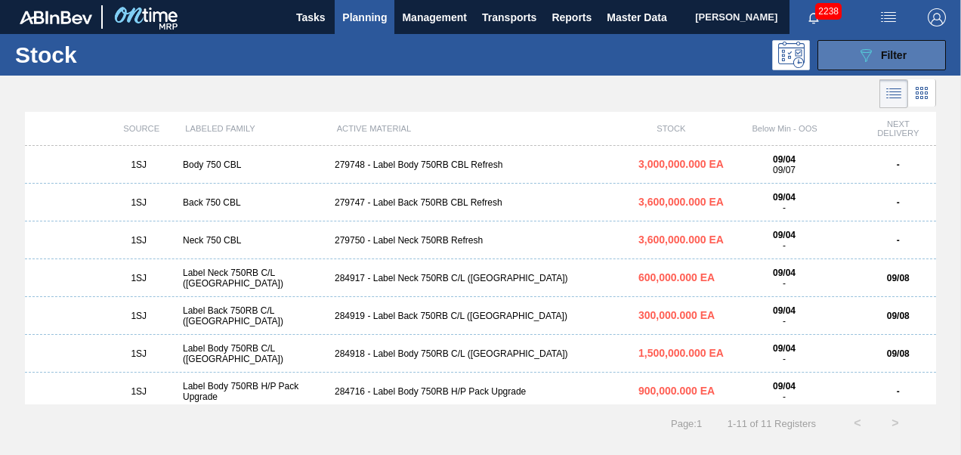
click at [852, 54] on button "089F7B8B-B2A5-4AFE-B5C0-19BA573D28AC Filter" at bounding box center [882, 55] width 128 height 30
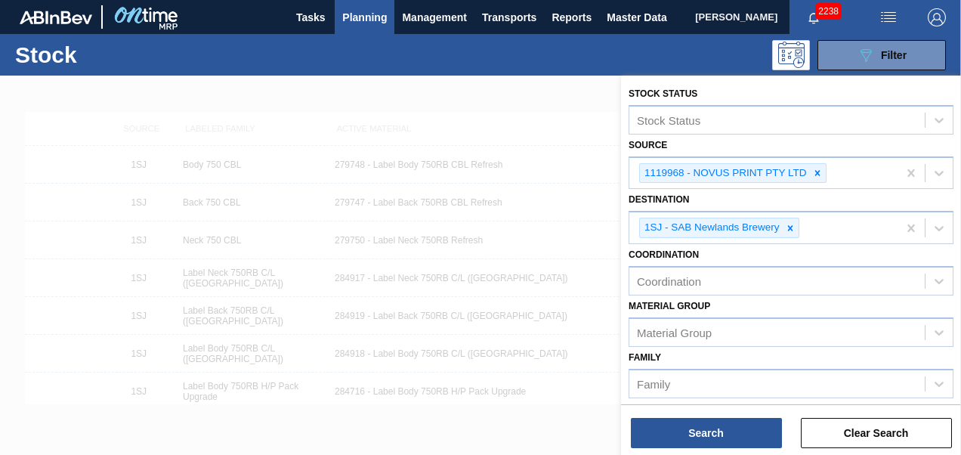
click at [478, 254] on div at bounding box center [480, 303] width 961 height 455
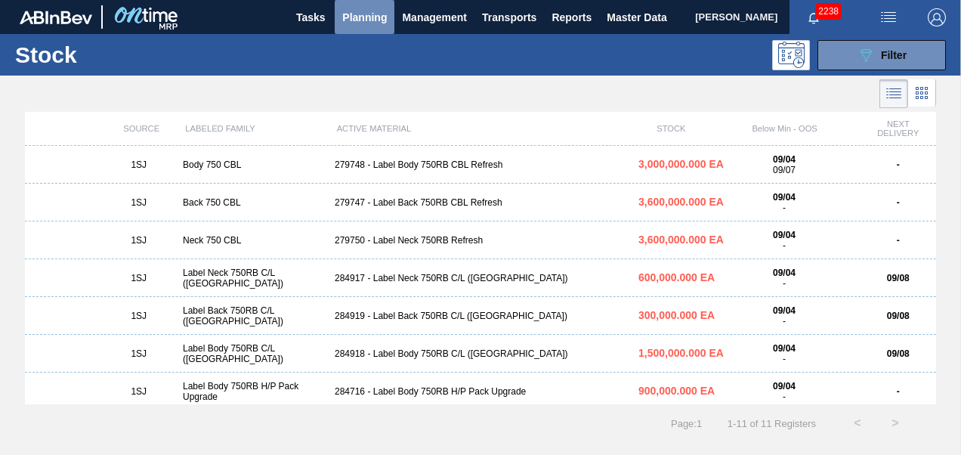
click at [352, 23] on span "Planning" at bounding box center [364, 17] width 45 height 18
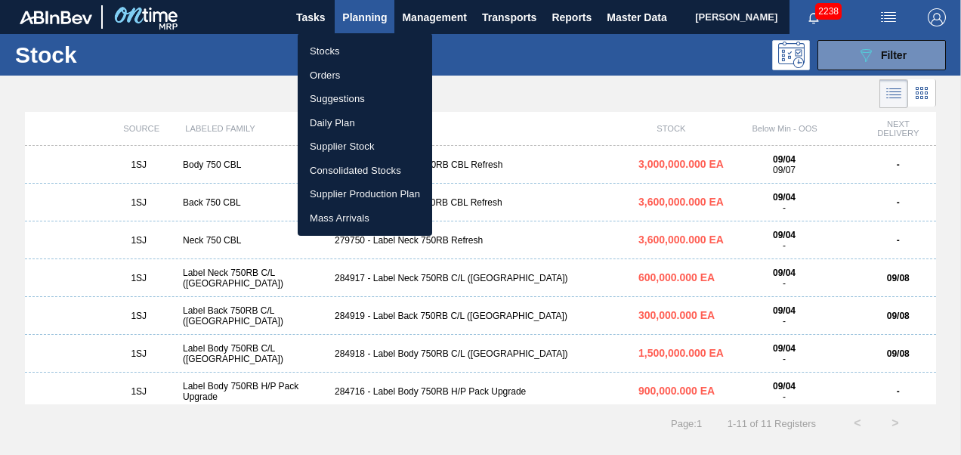
click at [329, 73] on li "Orders" at bounding box center [365, 75] width 134 height 24
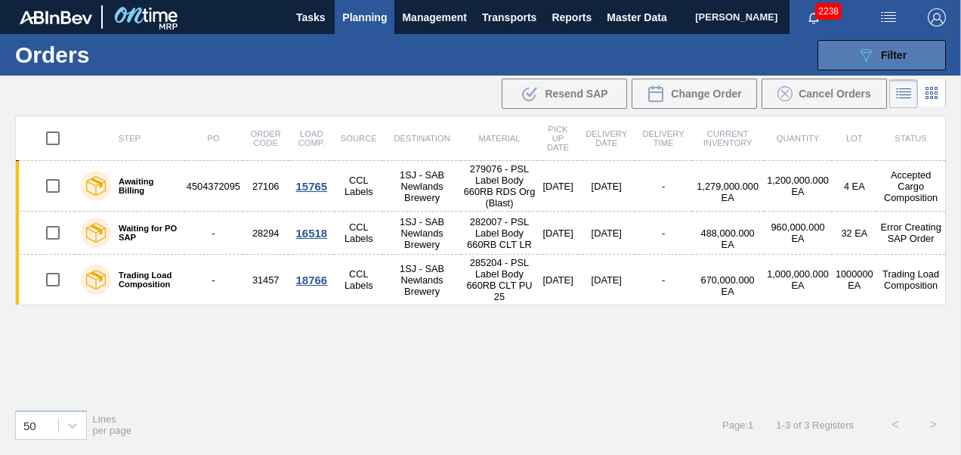
click at [864, 63] on icon "089F7B8B-B2A5-4AFE-B5C0-19BA573D28AC" at bounding box center [866, 55] width 18 height 18
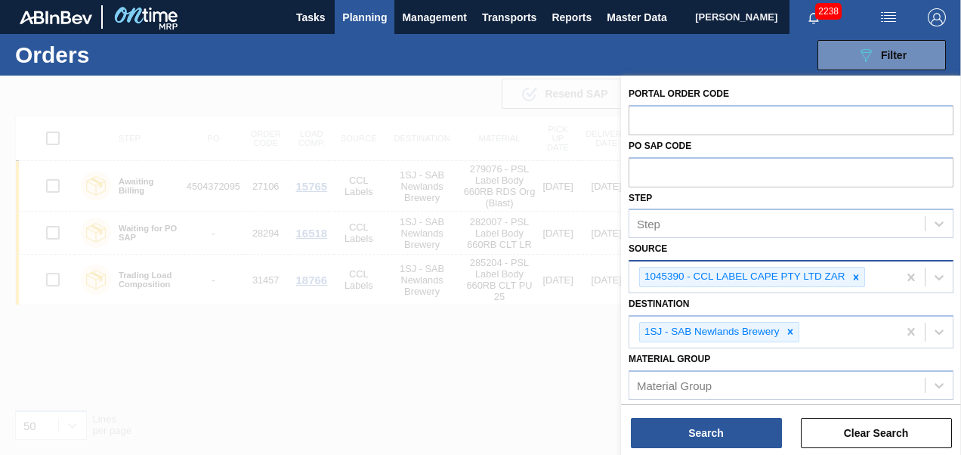
click at [849, 269] on div at bounding box center [856, 276] width 17 height 19
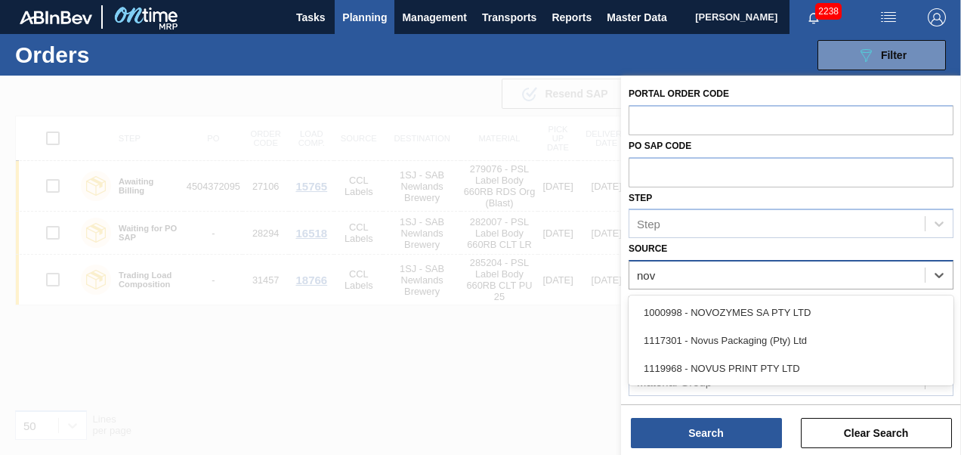
type input "novu"
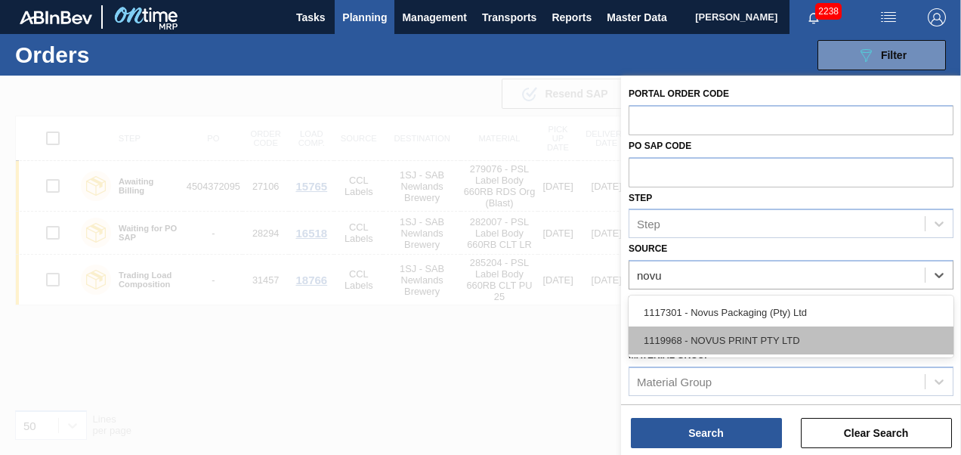
click at [765, 335] on div "1119968 - NOVUS PRINT PTY LTD" at bounding box center [791, 340] width 325 height 28
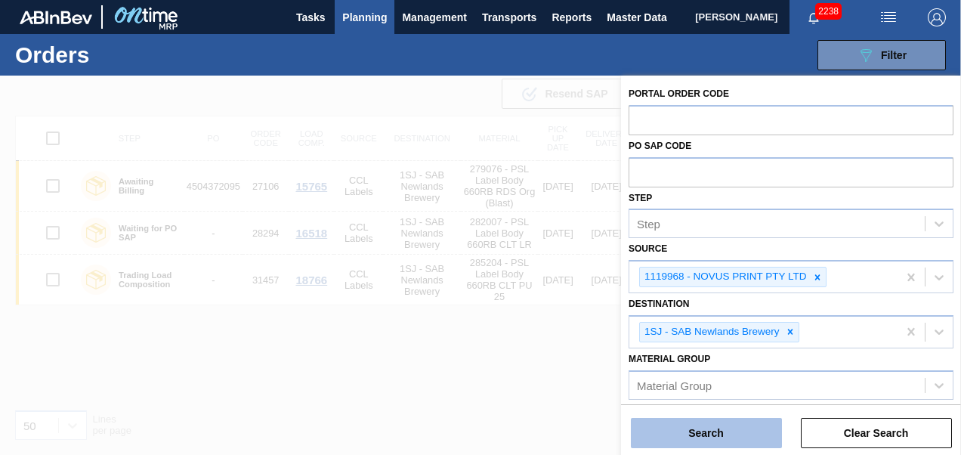
click at [683, 430] on button "Search" at bounding box center [706, 433] width 151 height 30
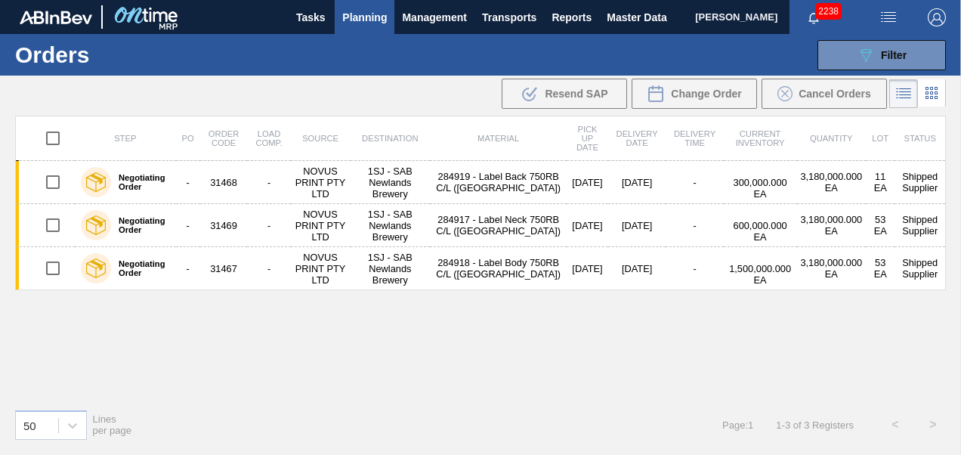
click at [369, 18] on span "Planning" at bounding box center [364, 17] width 45 height 18
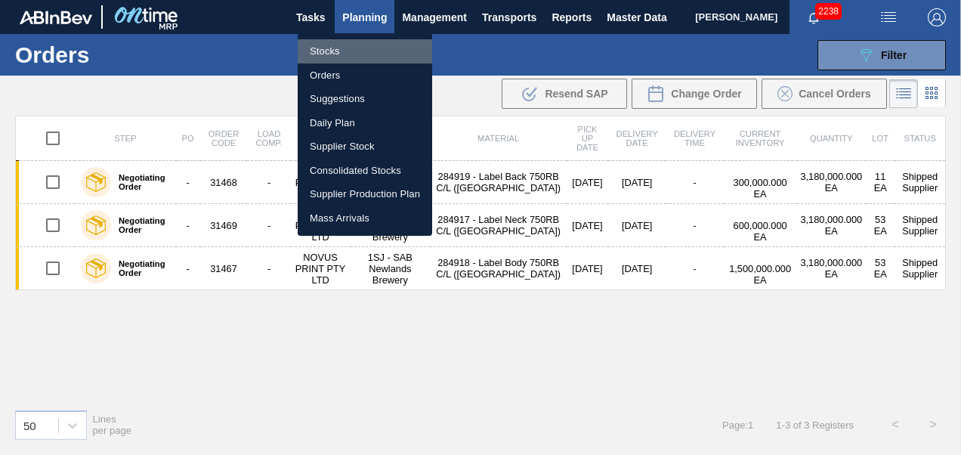
click at [323, 54] on li "Stocks" at bounding box center [365, 51] width 134 height 24
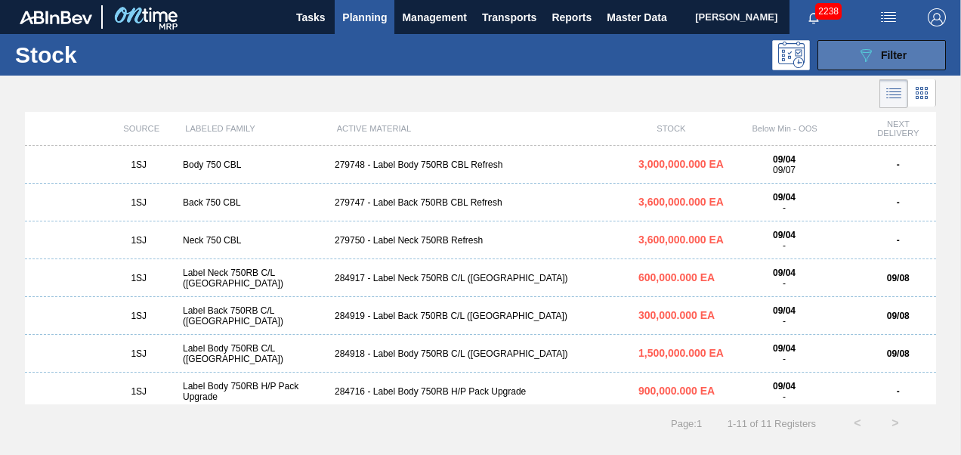
click at [886, 62] on div "089F7B8B-B2A5-4AFE-B5C0-19BA573D28AC Filter" at bounding box center [882, 55] width 50 height 18
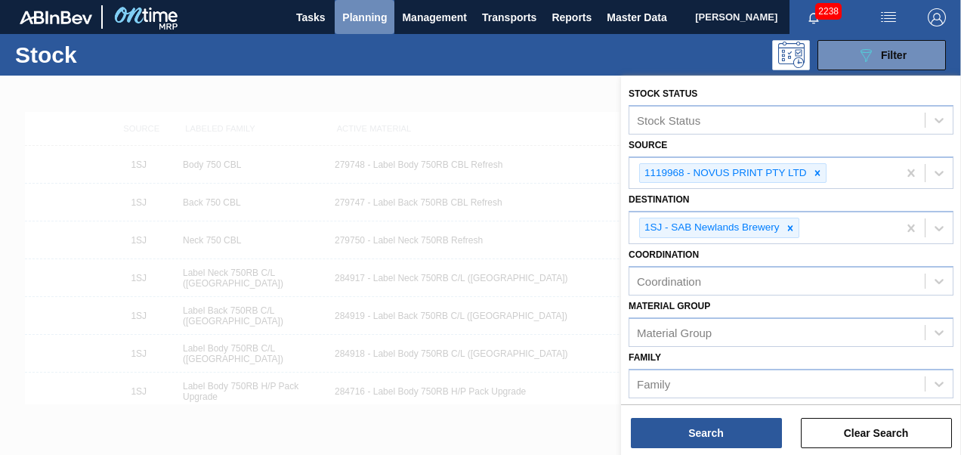
click at [364, 18] on span "Planning" at bounding box center [364, 17] width 45 height 18
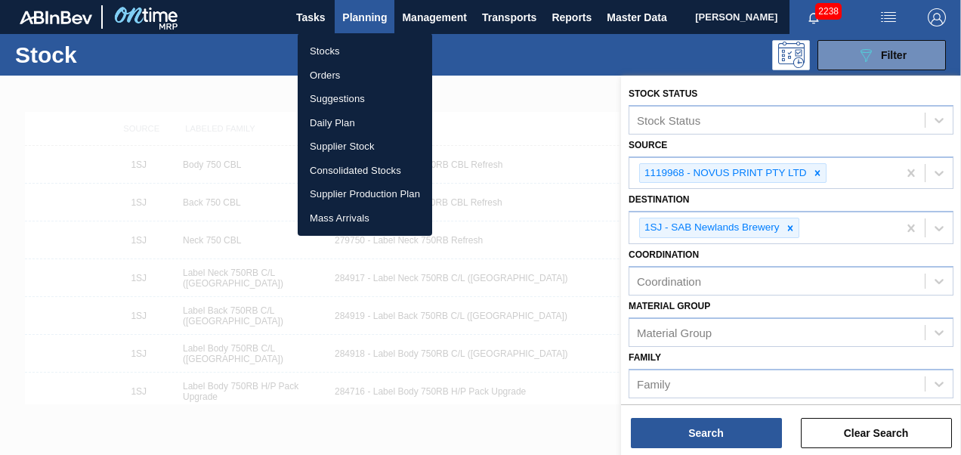
click at [363, 18] on div at bounding box center [480, 227] width 961 height 455
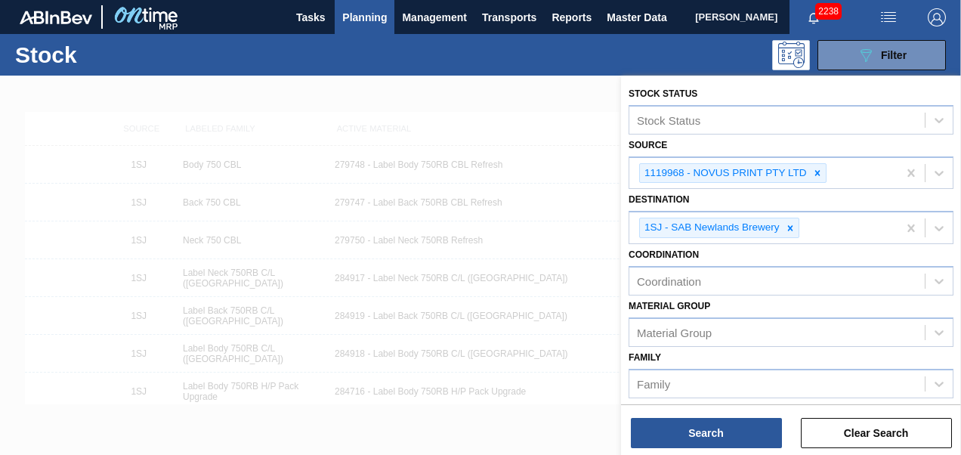
click at [376, 15] on span "Planning" at bounding box center [364, 17] width 45 height 18
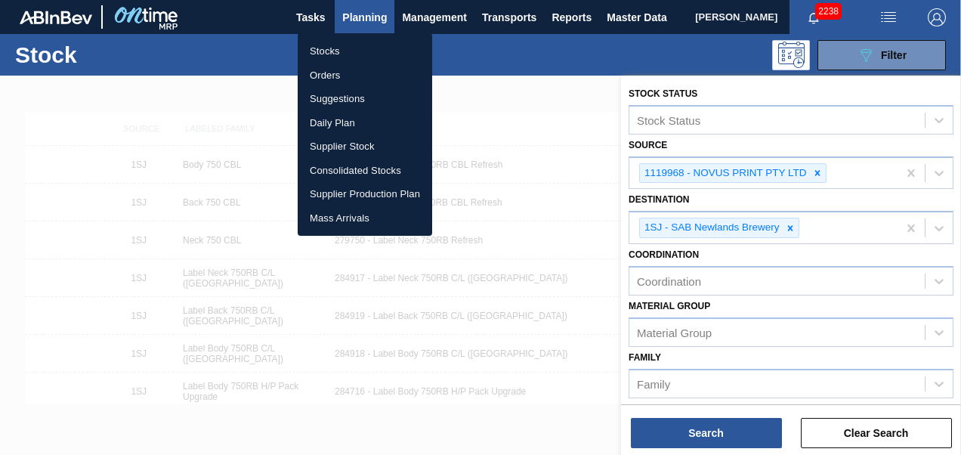
click at [494, 72] on div at bounding box center [480, 227] width 961 height 455
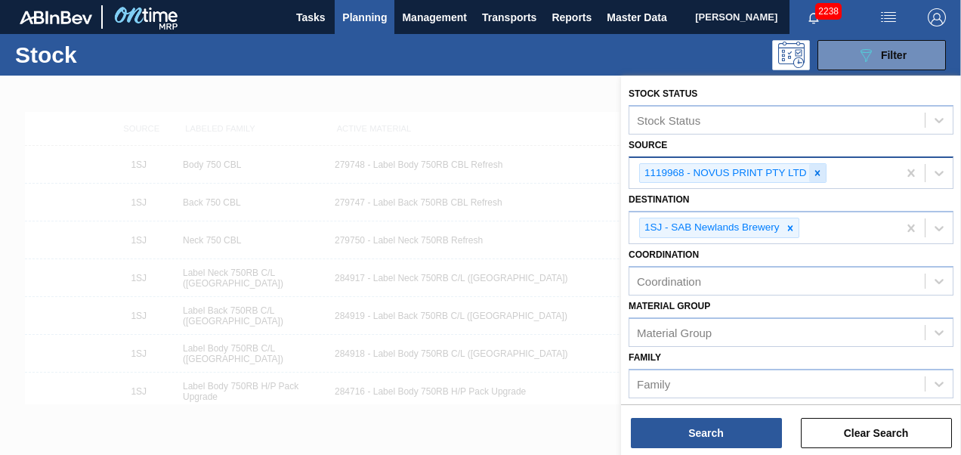
click at [812, 172] on icon at bounding box center [817, 173] width 11 height 11
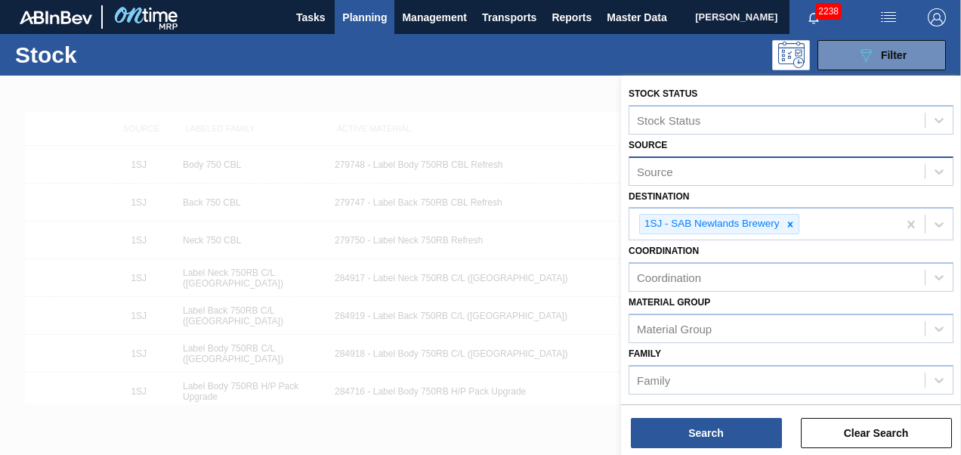
click at [518, 112] on div at bounding box center [480, 303] width 961 height 455
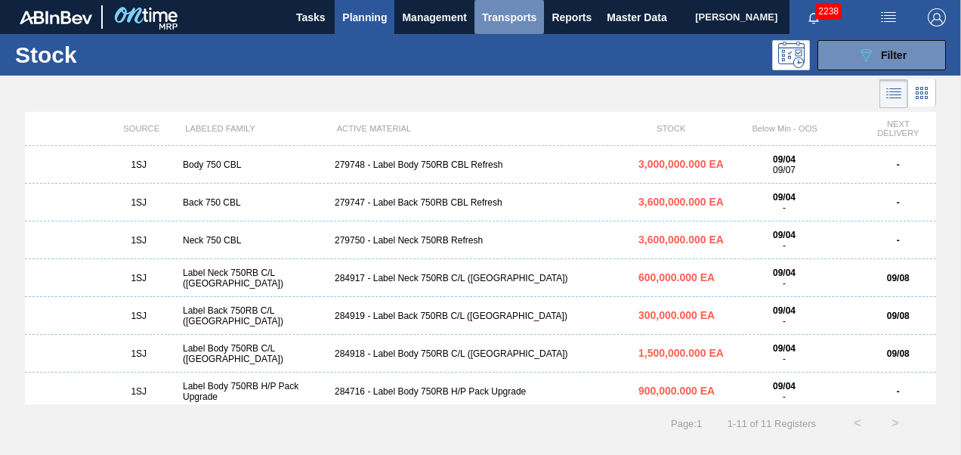
click at [527, 32] on button "Transports" at bounding box center [510, 17] width 70 height 34
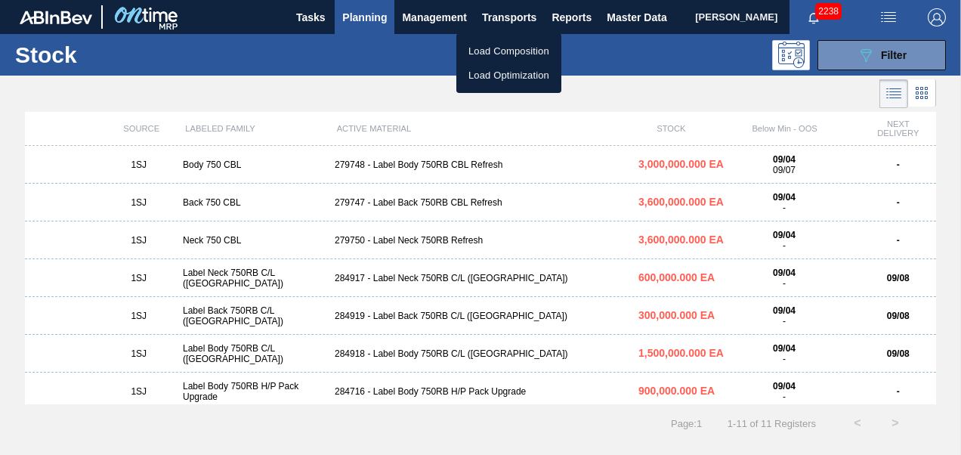
click at [499, 53] on li "Load Composition" at bounding box center [508, 51] width 105 height 24
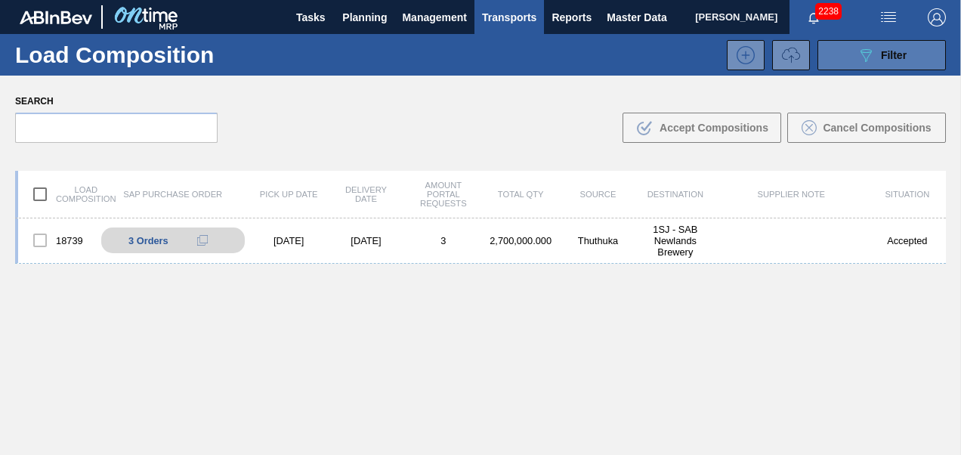
drag, startPoint x: 856, startPoint y: 48, endPoint x: 857, endPoint y: 66, distance: 18.9
click at [857, 48] on icon "089F7B8B-B2A5-4AFE-B5C0-19BA573D28AC" at bounding box center [866, 55] width 18 height 18
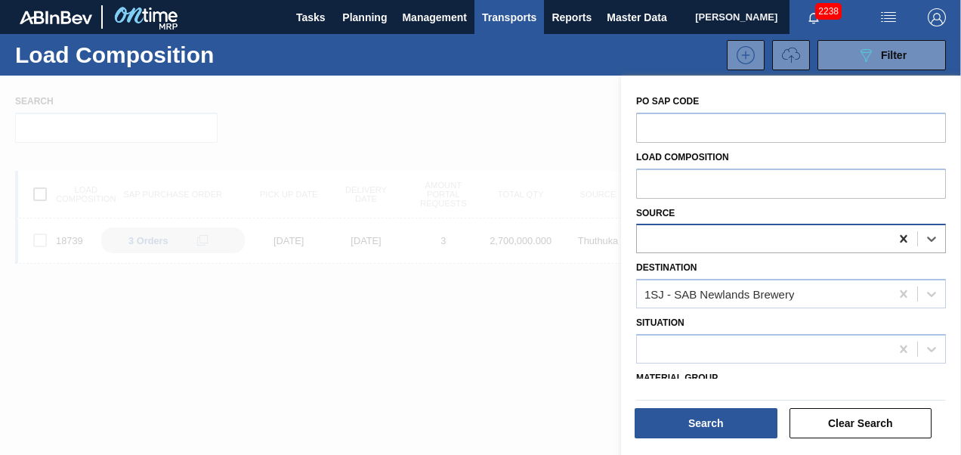
click at [903, 239] on icon at bounding box center [903, 239] width 7 height 8
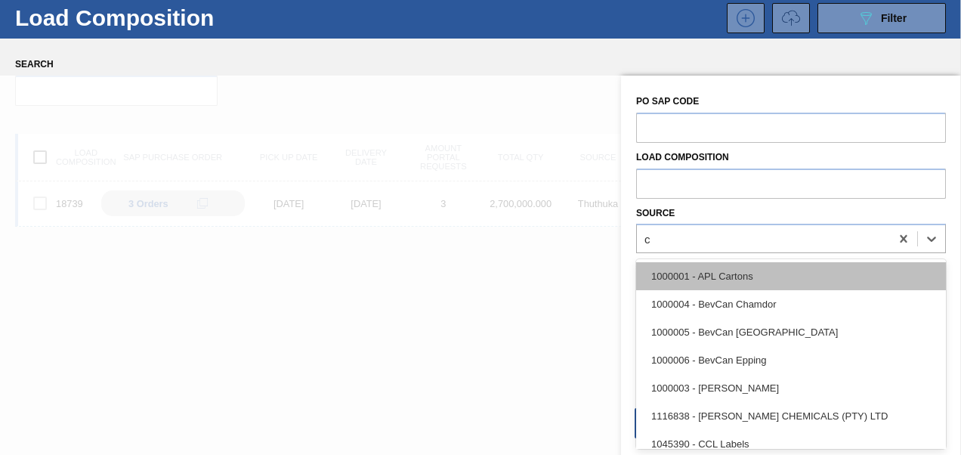
scroll to position [37, 0]
type input "cc"
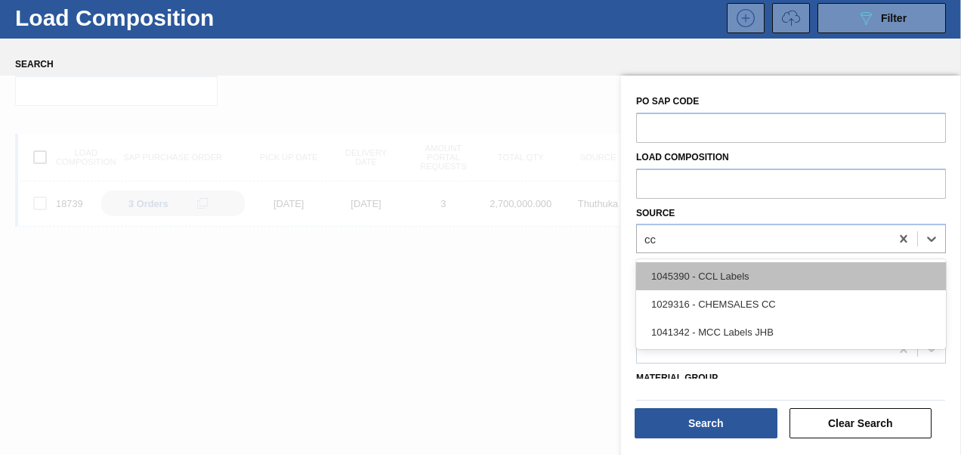
click at [818, 283] on div "1045390 - CCL Labels" at bounding box center [791, 276] width 310 height 28
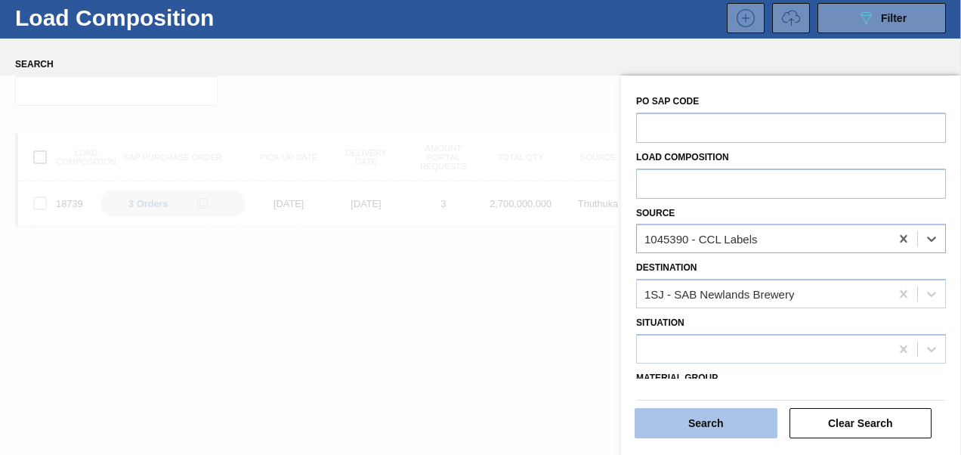
click at [669, 415] on button "Search" at bounding box center [706, 423] width 143 height 30
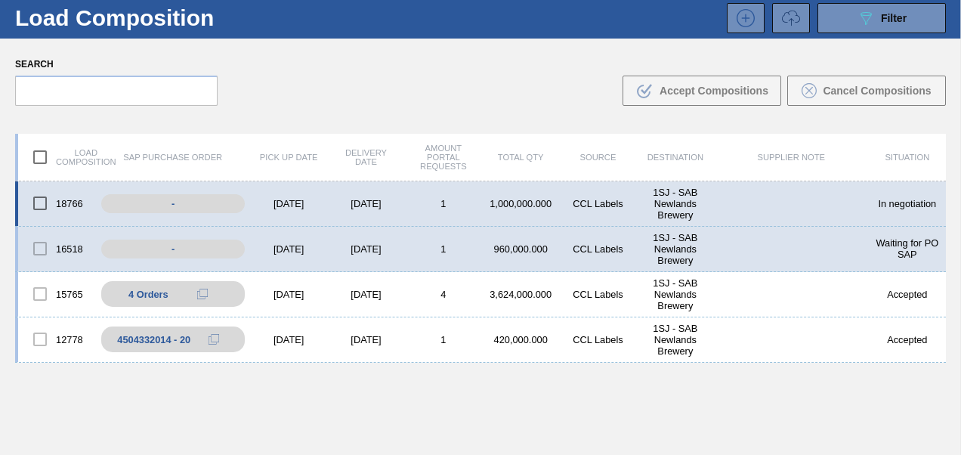
click at [297, 196] on div "18766 - [DATE] [DATE] 1 1,000,000.000 CCL Labels 1SJ - SAB Newlands Brewery In …" at bounding box center [480, 203] width 931 height 45
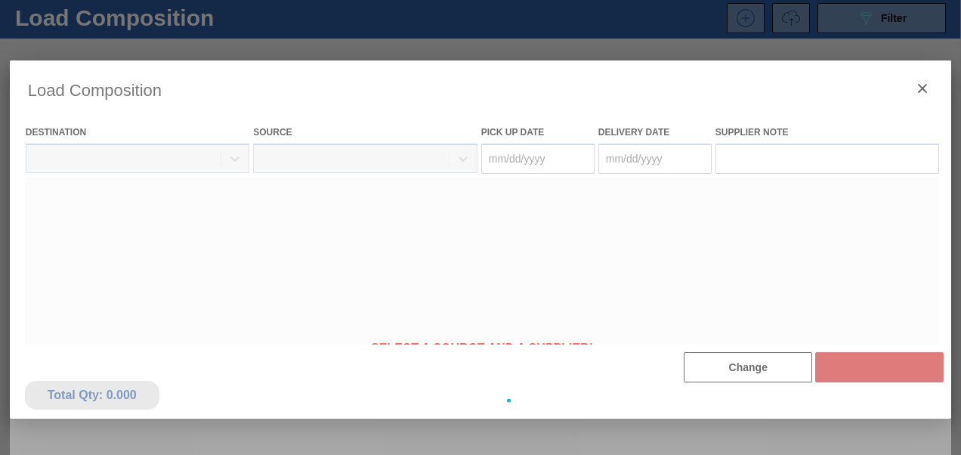
type Date "[DATE]"
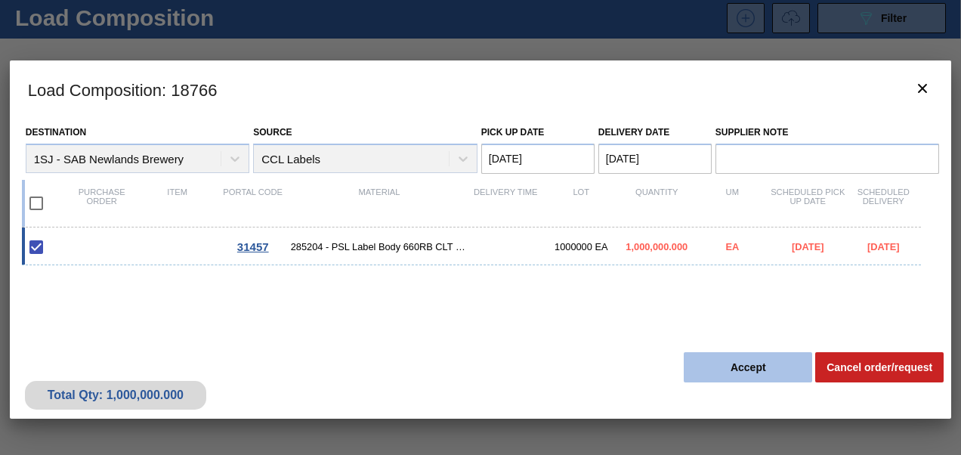
click at [727, 366] on button "Accept" at bounding box center [748, 367] width 128 height 30
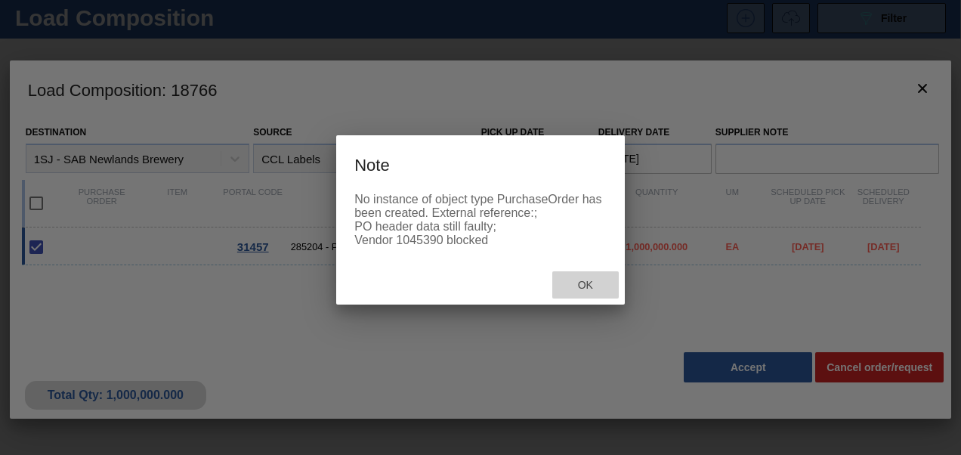
click at [583, 293] on div "Ok" at bounding box center [585, 285] width 66 height 28
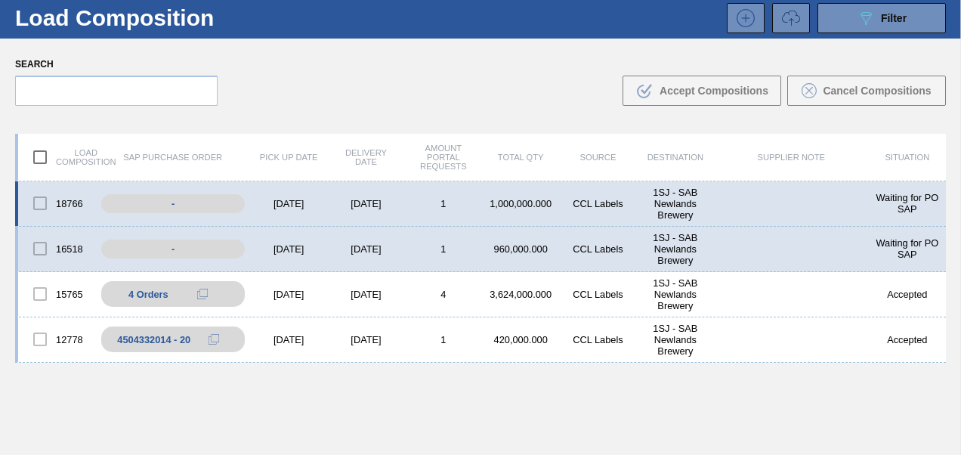
click at [284, 194] on div "18766 - [DATE] [DATE] 1 1,000,000.000 CCL Labels 1SJ - SAB Newlands Brewery Wai…" at bounding box center [480, 203] width 931 height 45
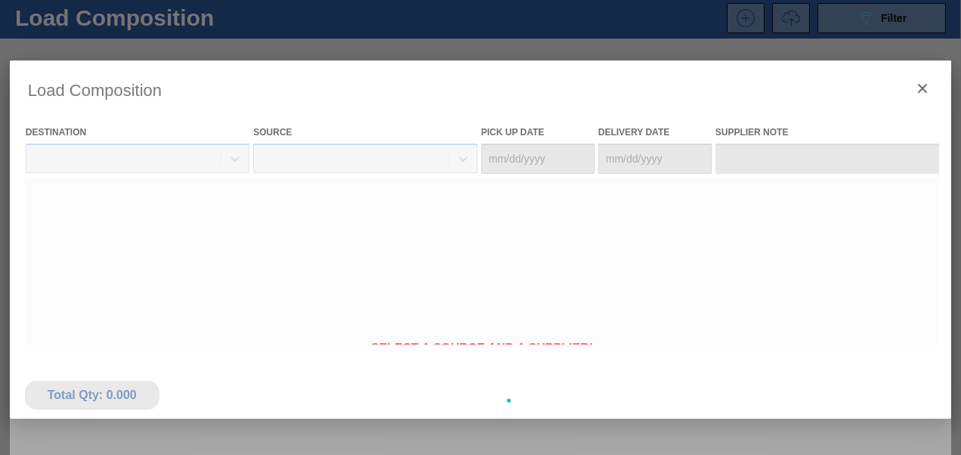
type Date "[DATE]"
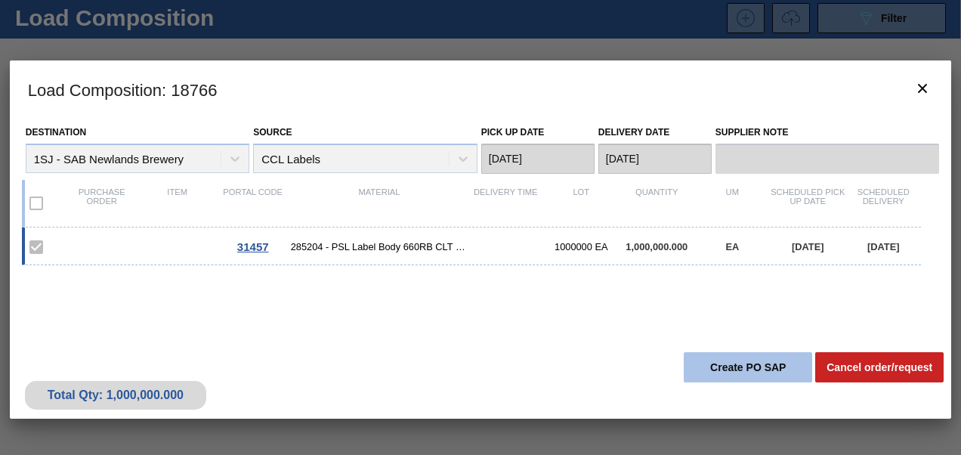
click at [719, 376] on button "Create PO SAP" at bounding box center [748, 367] width 128 height 30
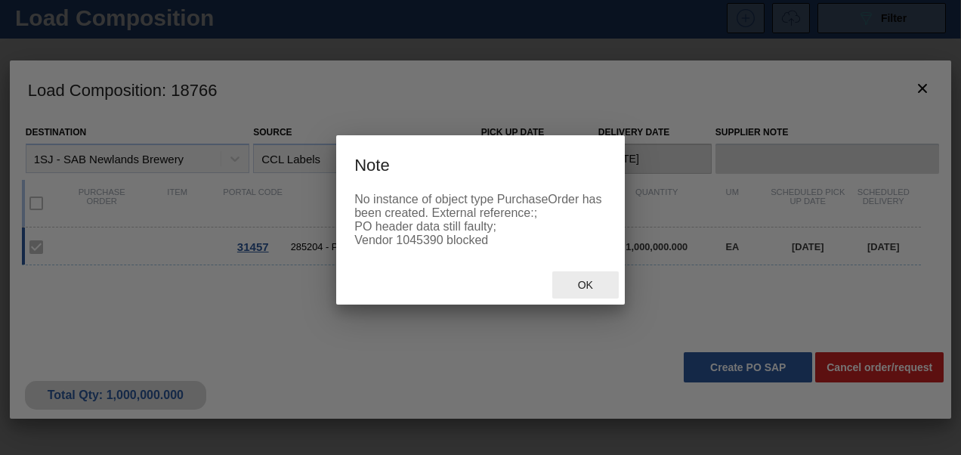
click at [595, 291] on span "Ok" at bounding box center [585, 285] width 39 height 12
